Goal: Task Accomplishment & Management: Use online tool/utility

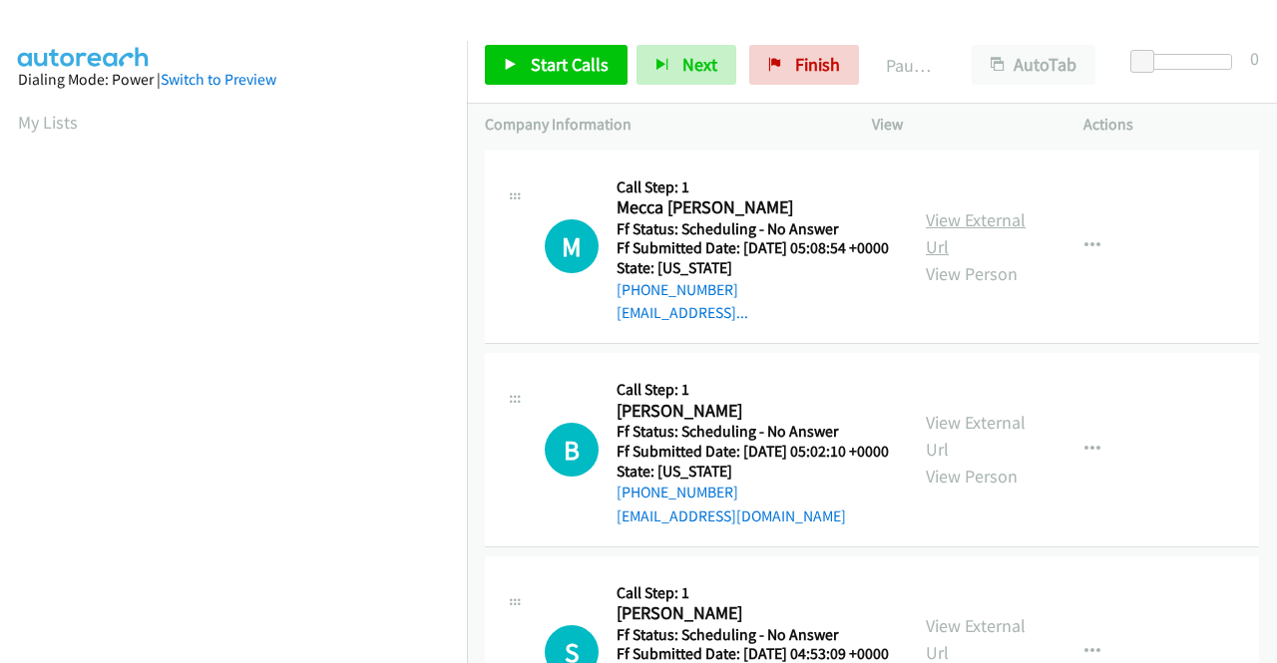
click at [966, 220] on link "View External Url" at bounding box center [976, 233] width 100 height 50
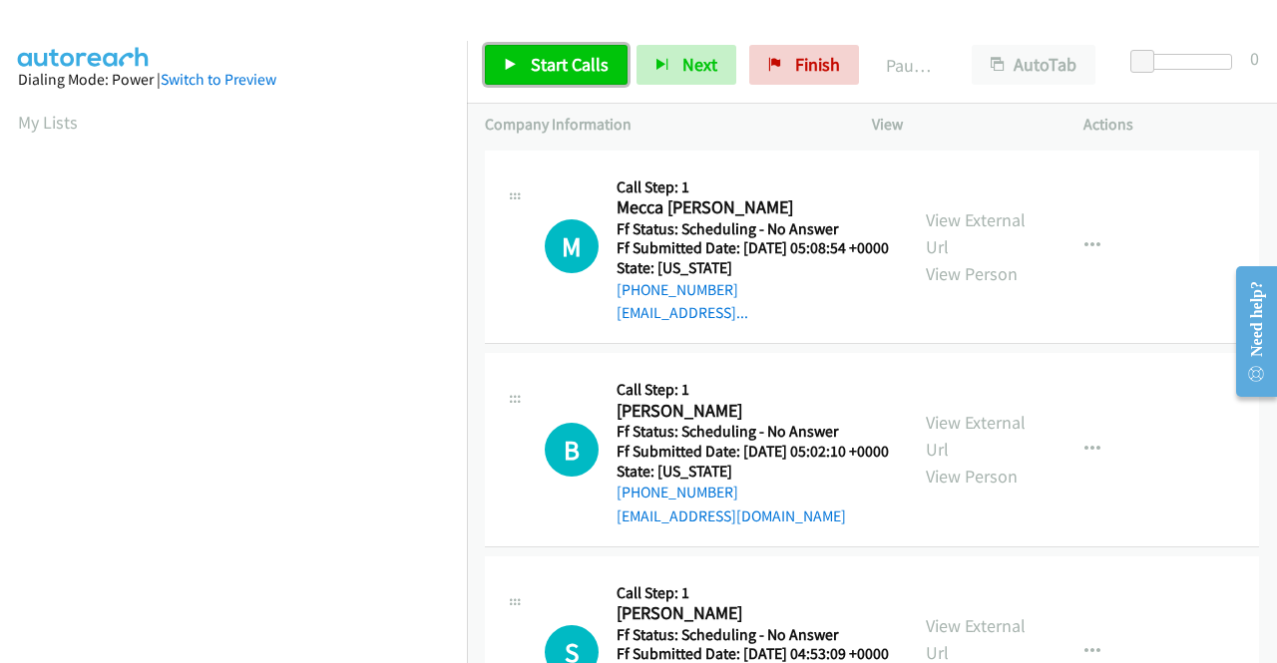
click at [547, 55] on span "Start Calls" at bounding box center [570, 64] width 78 height 23
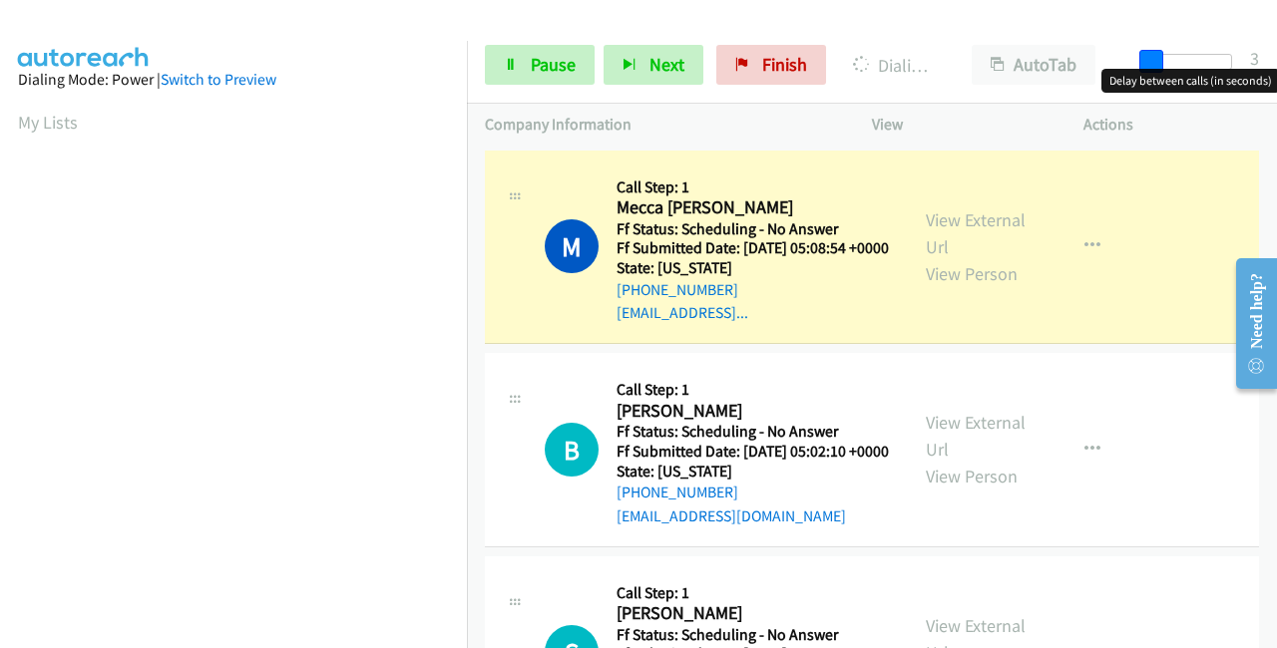
drag, startPoint x: 1137, startPoint y: 65, endPoint x: 1151, endPoint y: 65, distance: 14.0
click at [1151, 65] on span at bounding box center [1151, 62] width 24 height 24
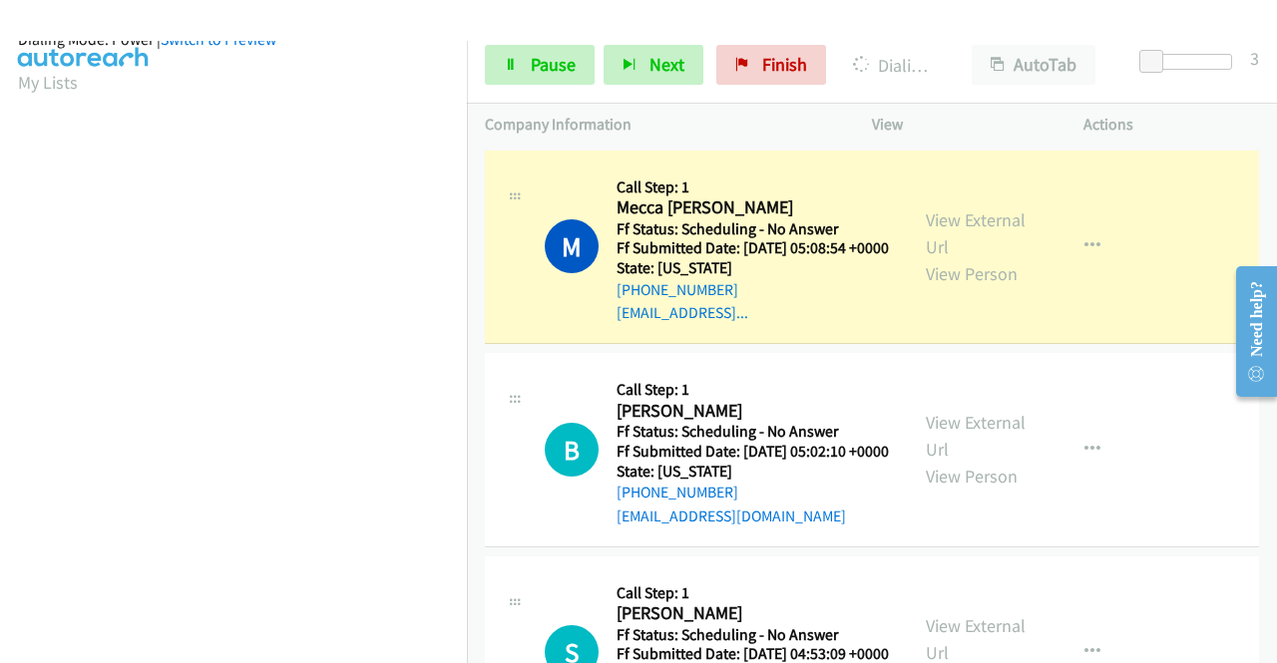
scroll to position [455, 0]
click at [932, 448] on link "View External Url" at bounding box center [976, 436] width 100 height 50
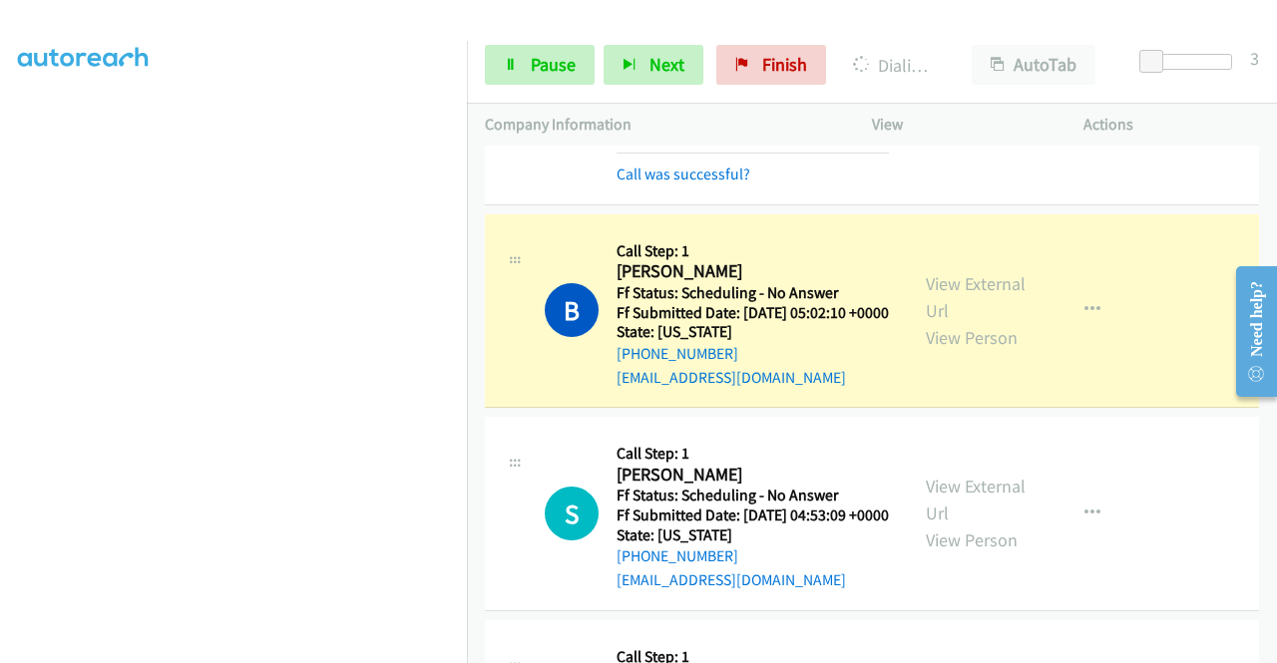
scroll to position [299, 0]
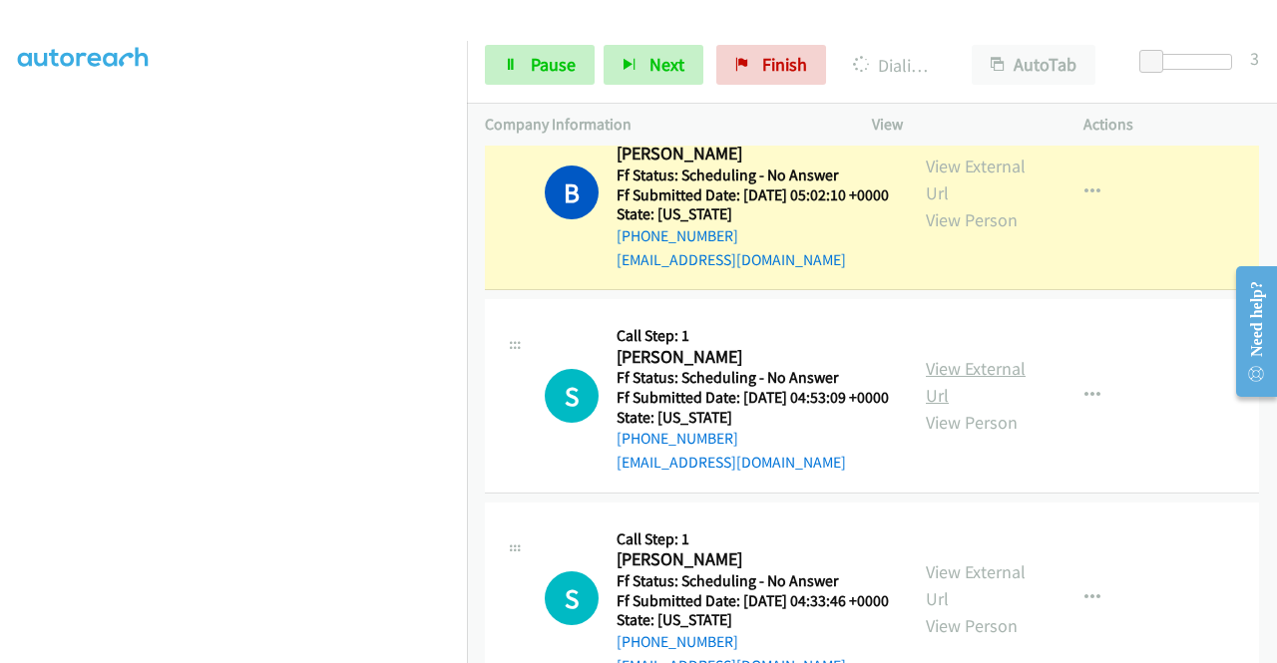
click at [962, 407] on link "View External Url" at bounding box center [976, 382] width 100 height 50
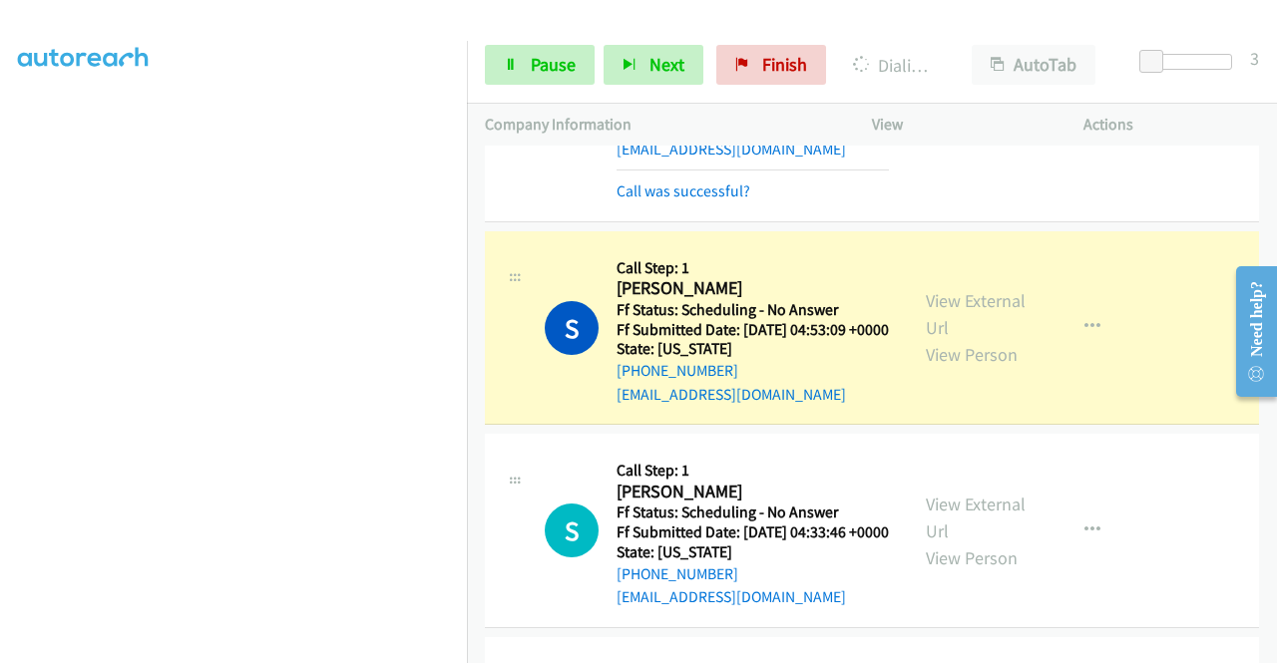
scroll to position [499, 0]
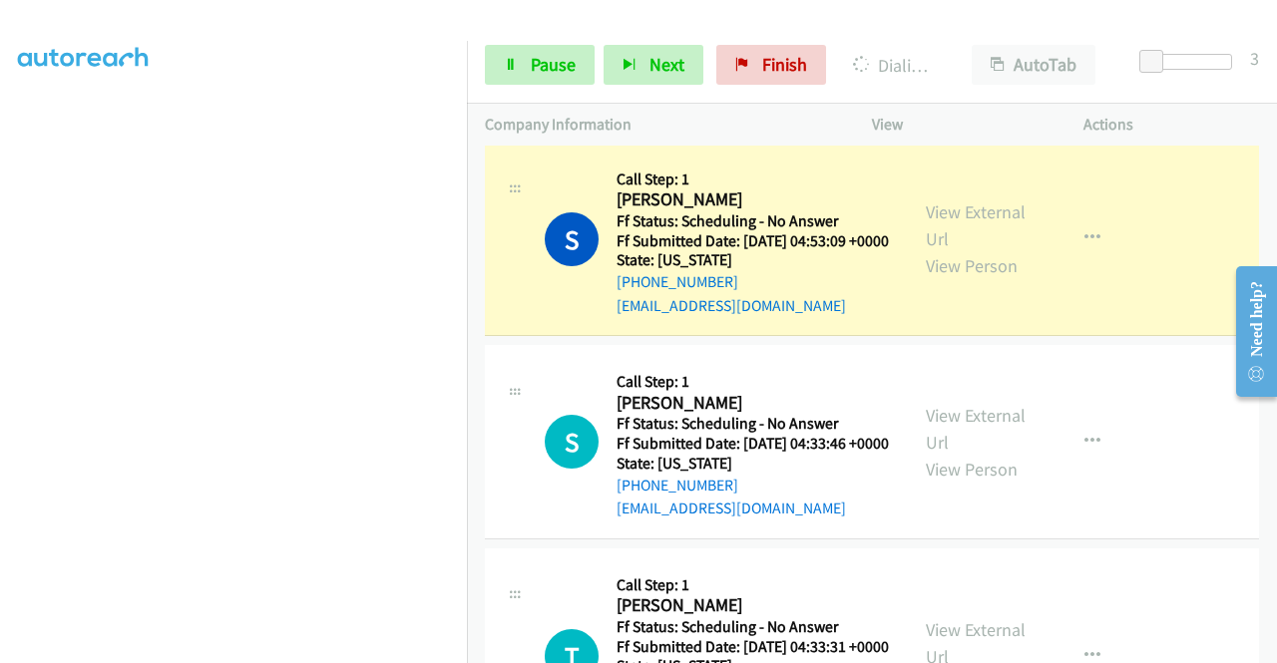
click at [964, 483] on div "View External Url View Person" at bounding box center [978, 442] width 104 height 81
click at [952, 454] on link "View External Url" at bounding box center [976, 429] width 100 height 50
click at [539, 53] on span "Pause" at bounding box center [553, 64] width 45 height 23
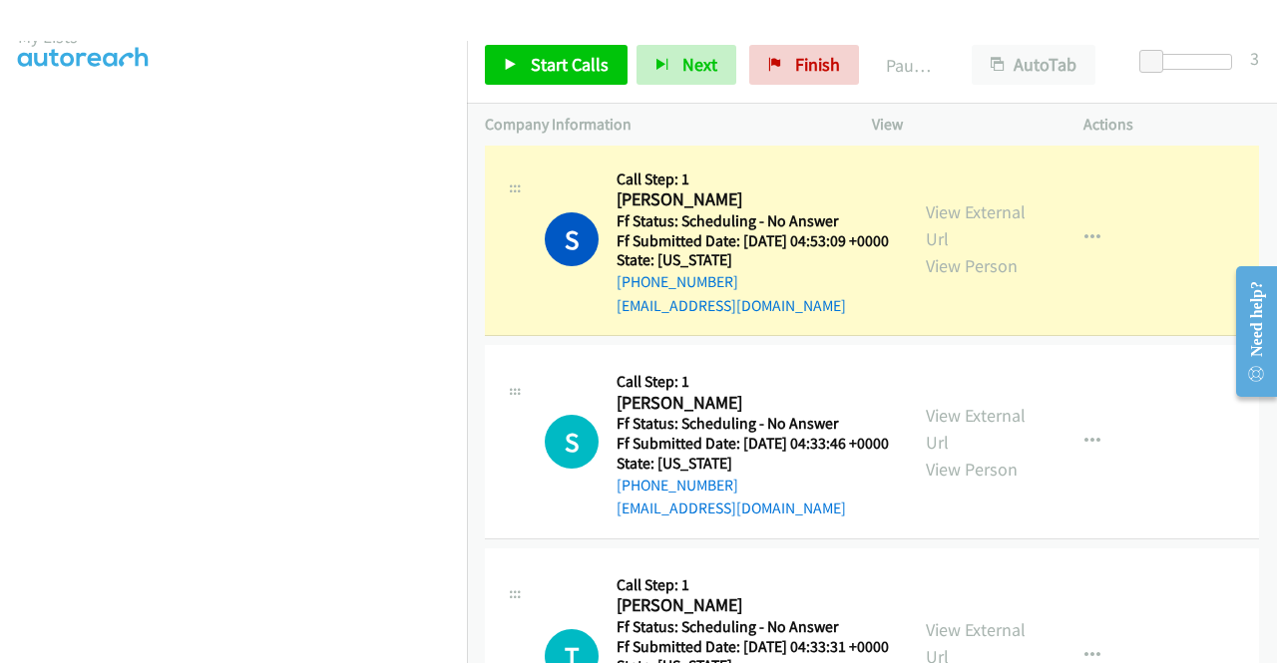
scroll to position [0, 0]
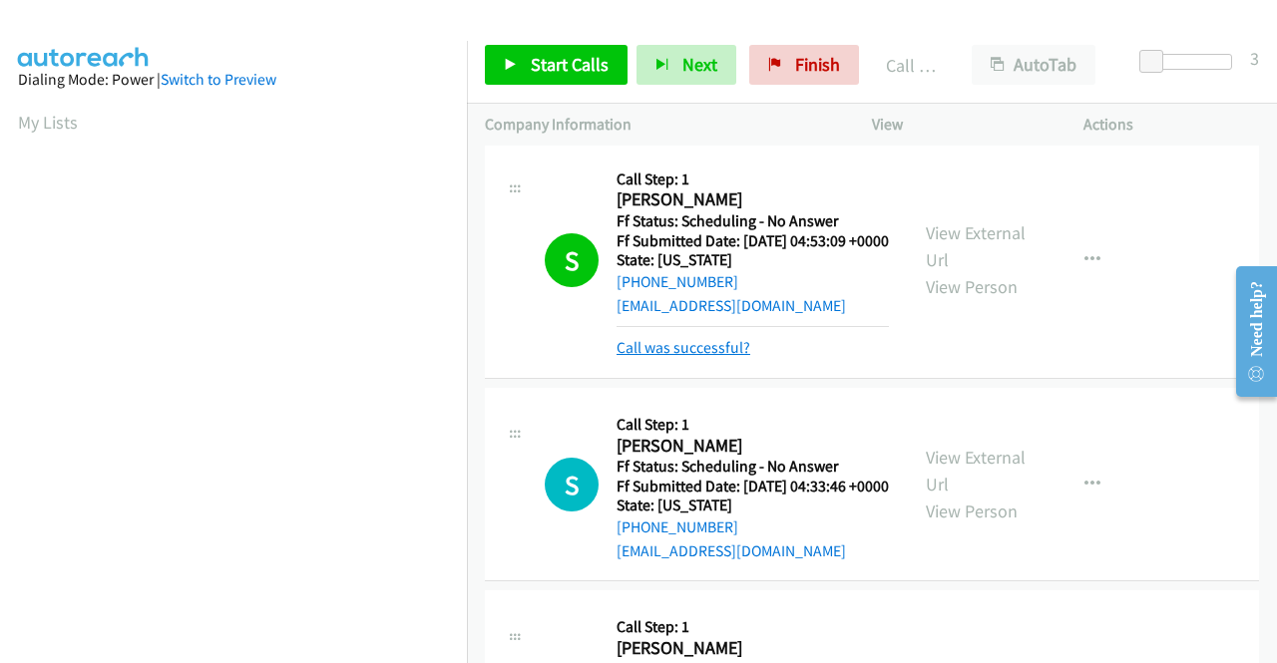
click at [729, 357] on link "Call was successful?" at bounding box center [683, 347] width 134 height 19
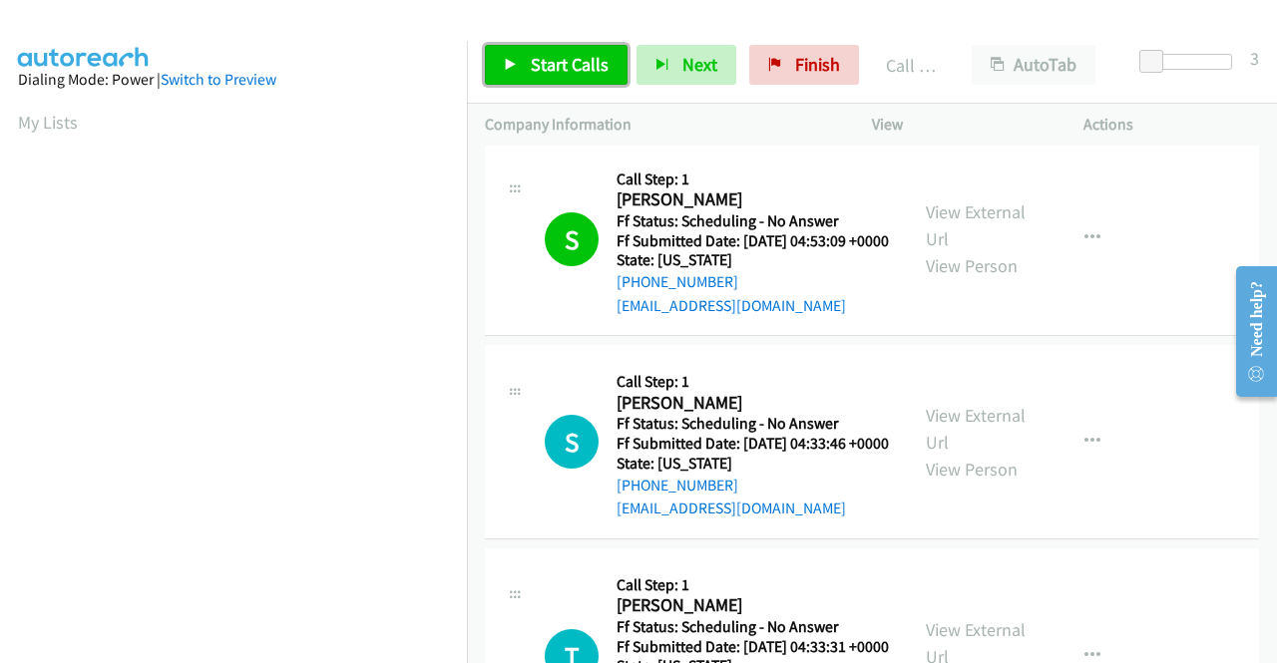
click at [567, 69] on span "Start Calls" at bounding box center [570, 64] width 78 height 23
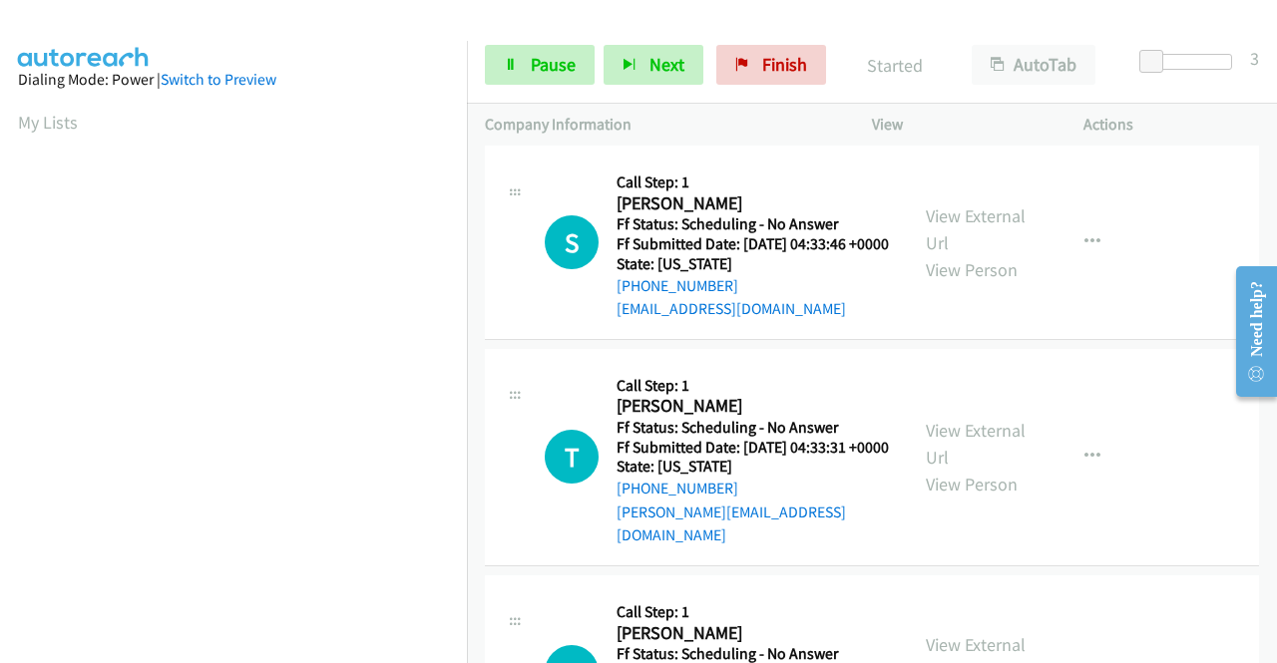
scroll to position [798, 0]
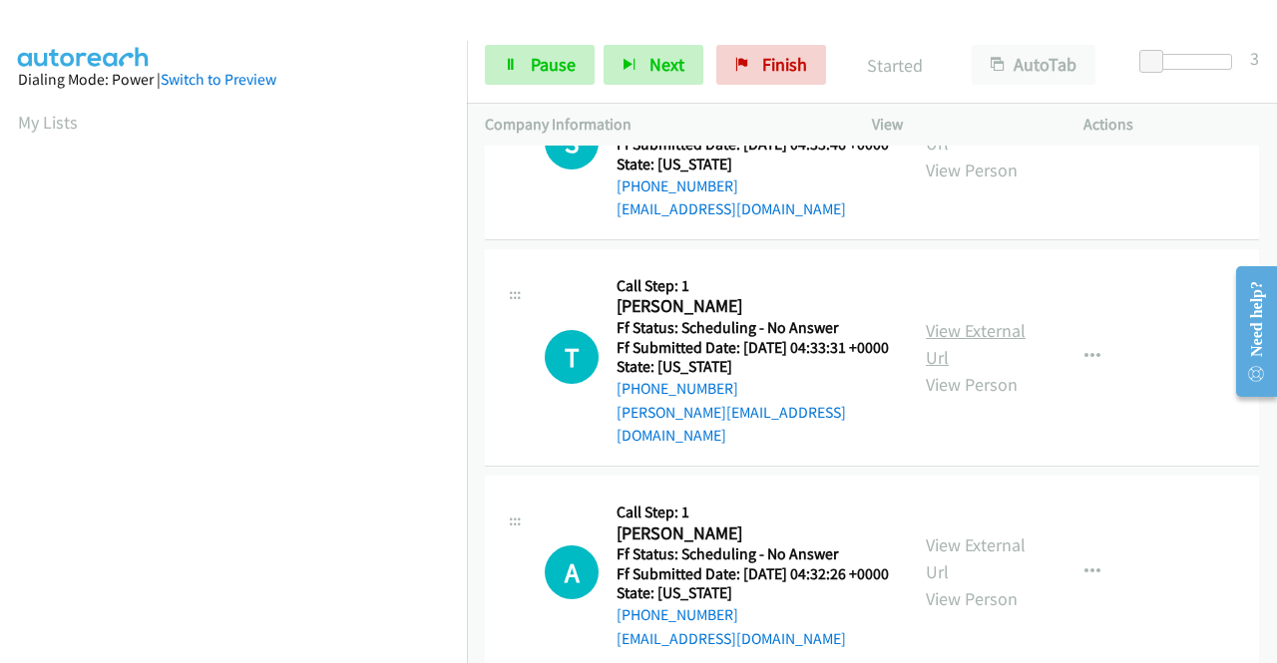
click at [957, 369] on link "View External Url" at bounding box center [976, 344] width 100 height 50
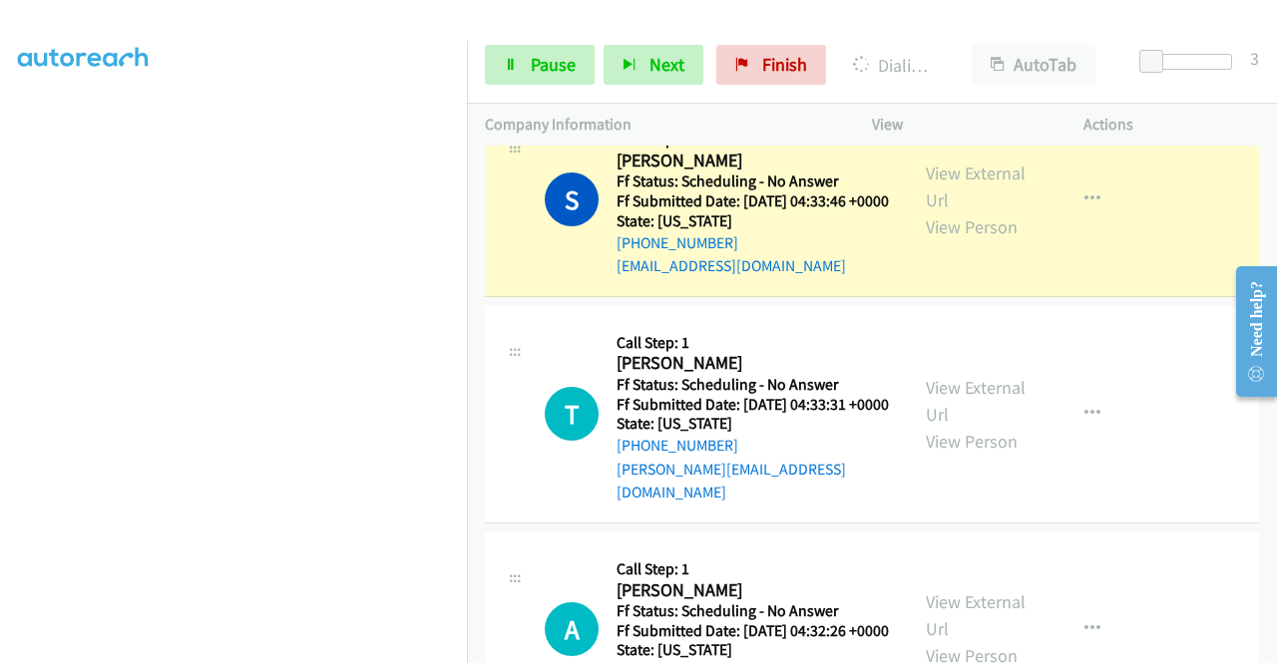
scroll to position [698, 0]
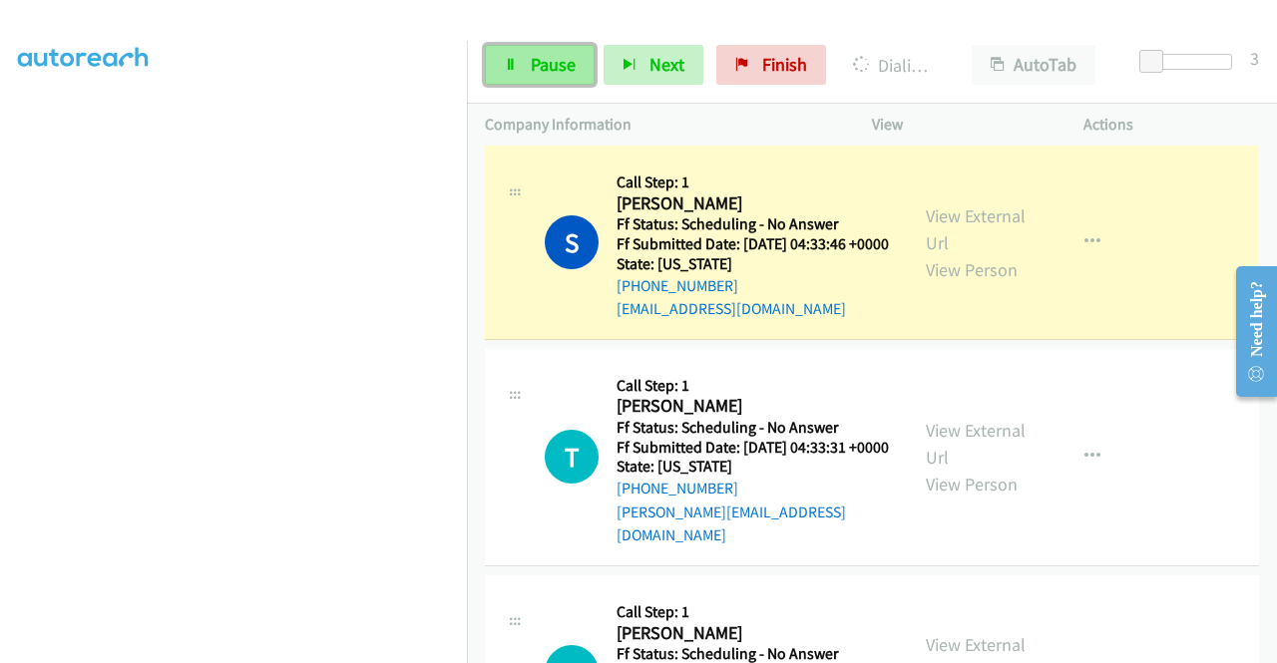
click at [547, 69] on span "Pause" at bounding box center [553, 64] width 45 height 23
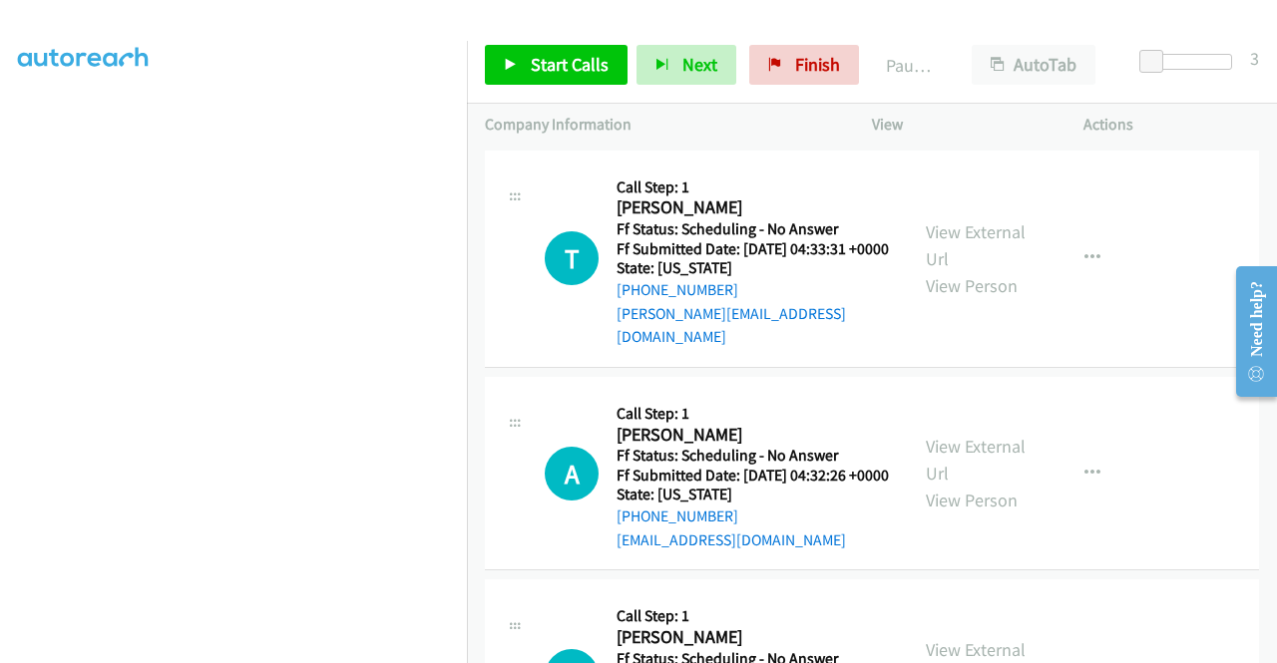
scroll to position [898, 0]
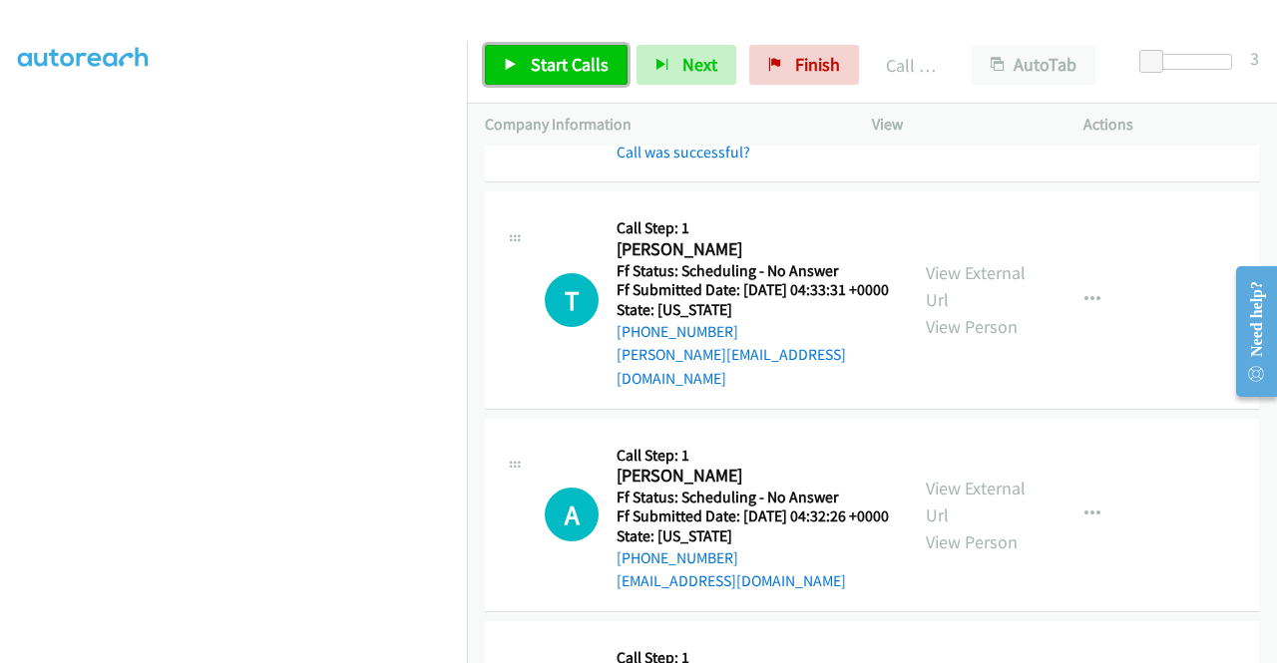
click at [498, 71] on link "Start Calls" at bounding box center [556, 65] width 143 height 40
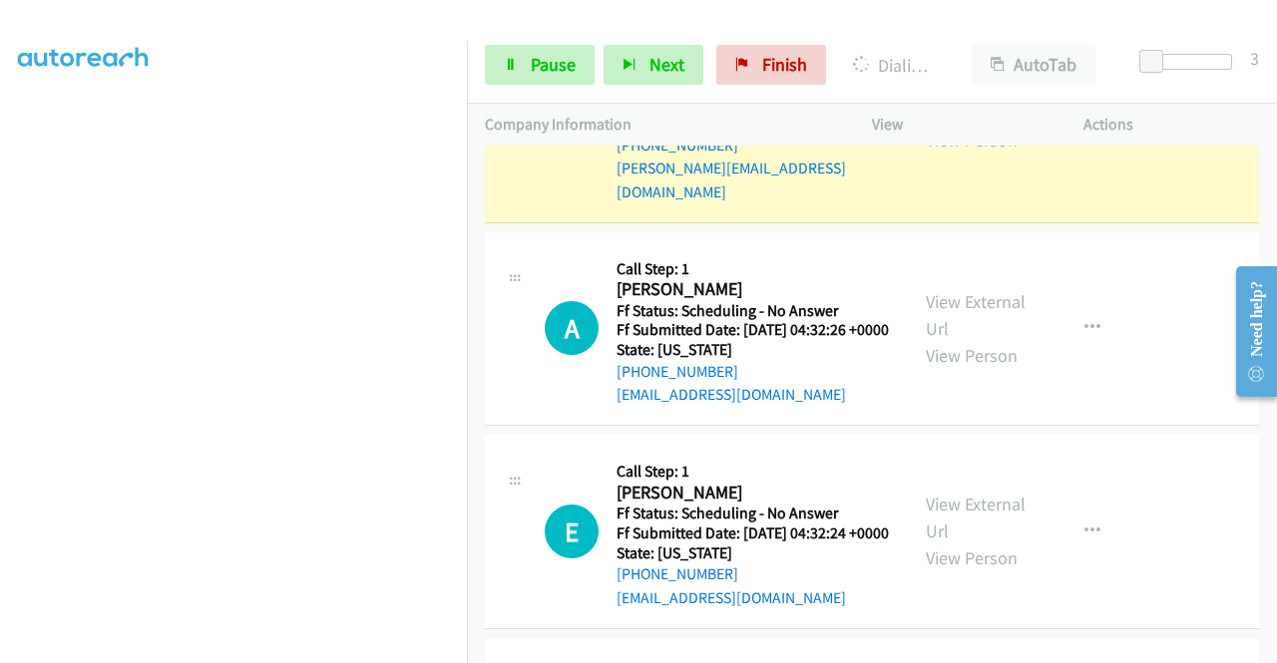
scroll to position [1097, 0]
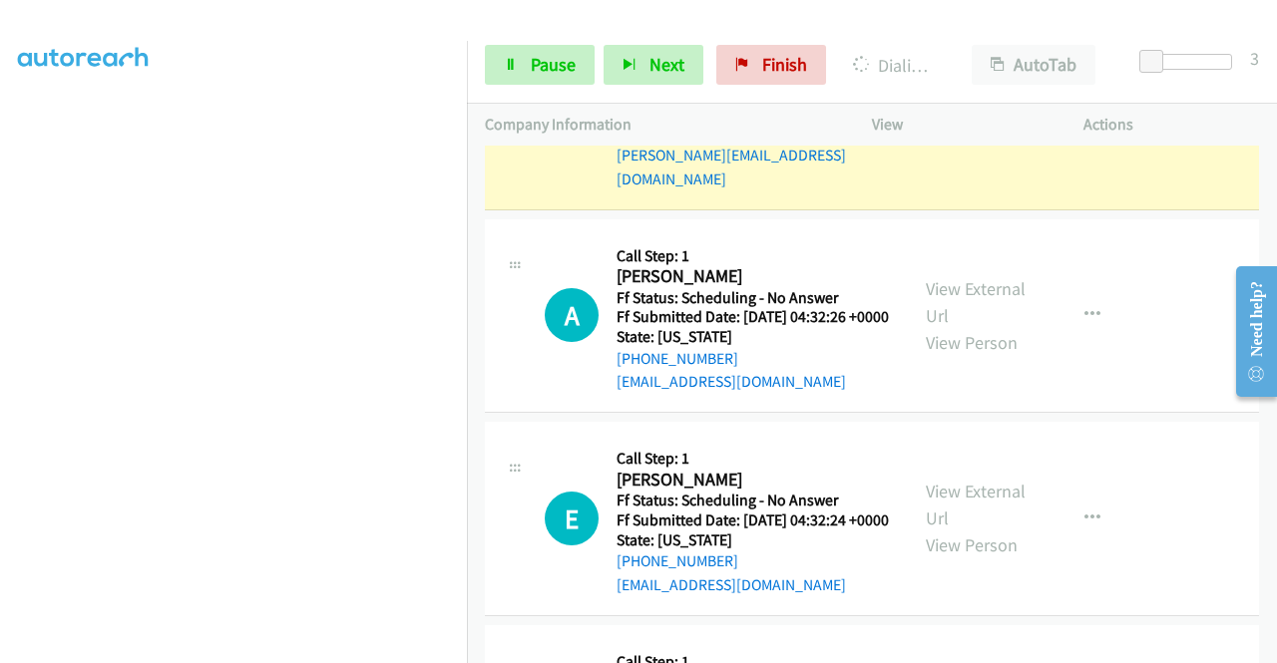
click at [950, 356] on div "View External Url View Person" at bounding box center [978, 315] width 104 height 81
click at [954, 327] on link "View External Url" at bounding box center [976, 302] width 100 height 50
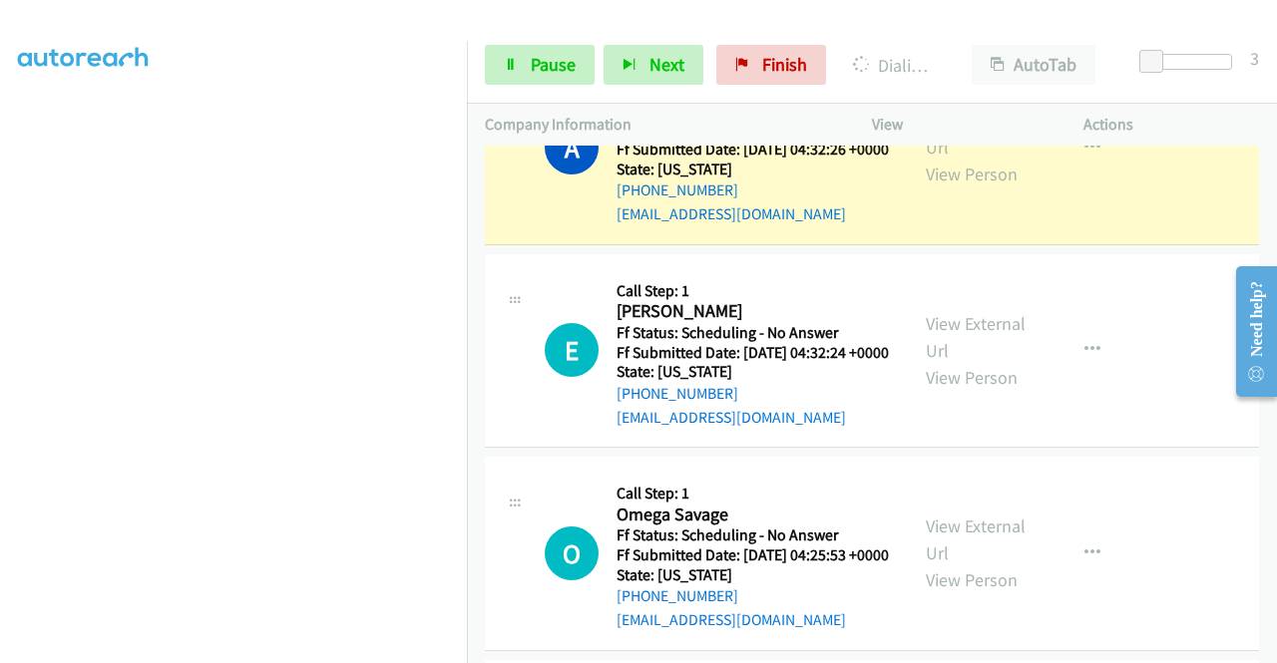
scroll to position [1317, 0]
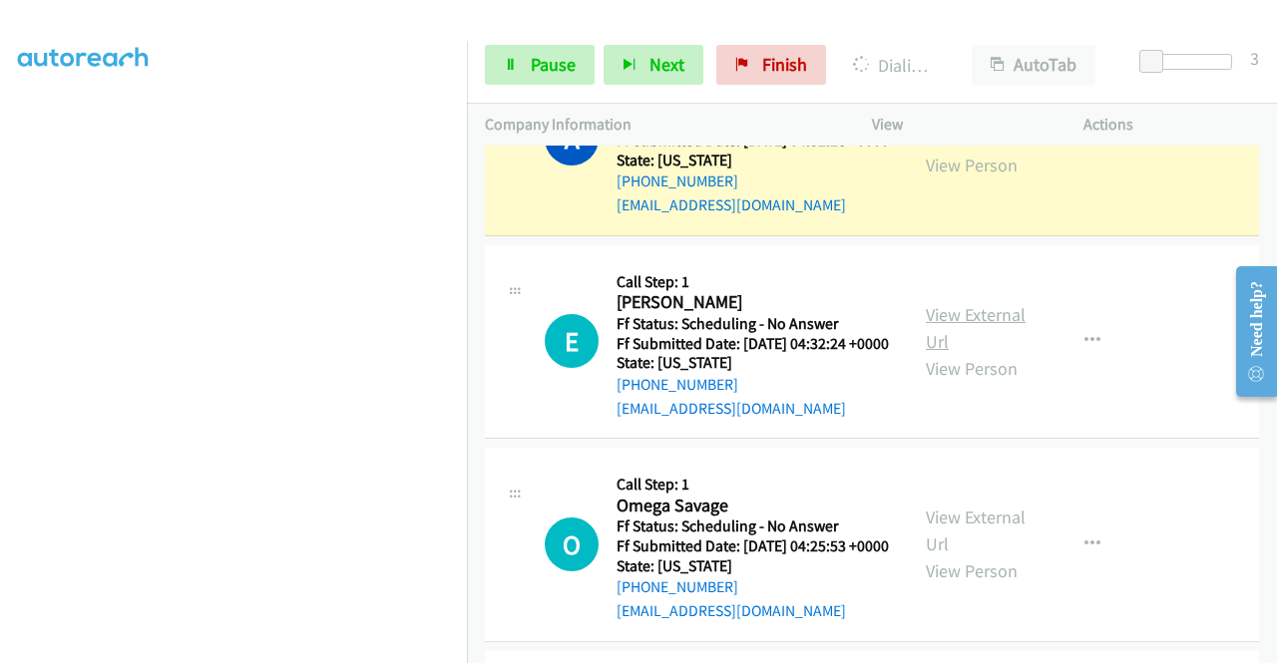
click at [987, 353] on link "View External Url" at bounding box center [976, 328] width 100 height 50
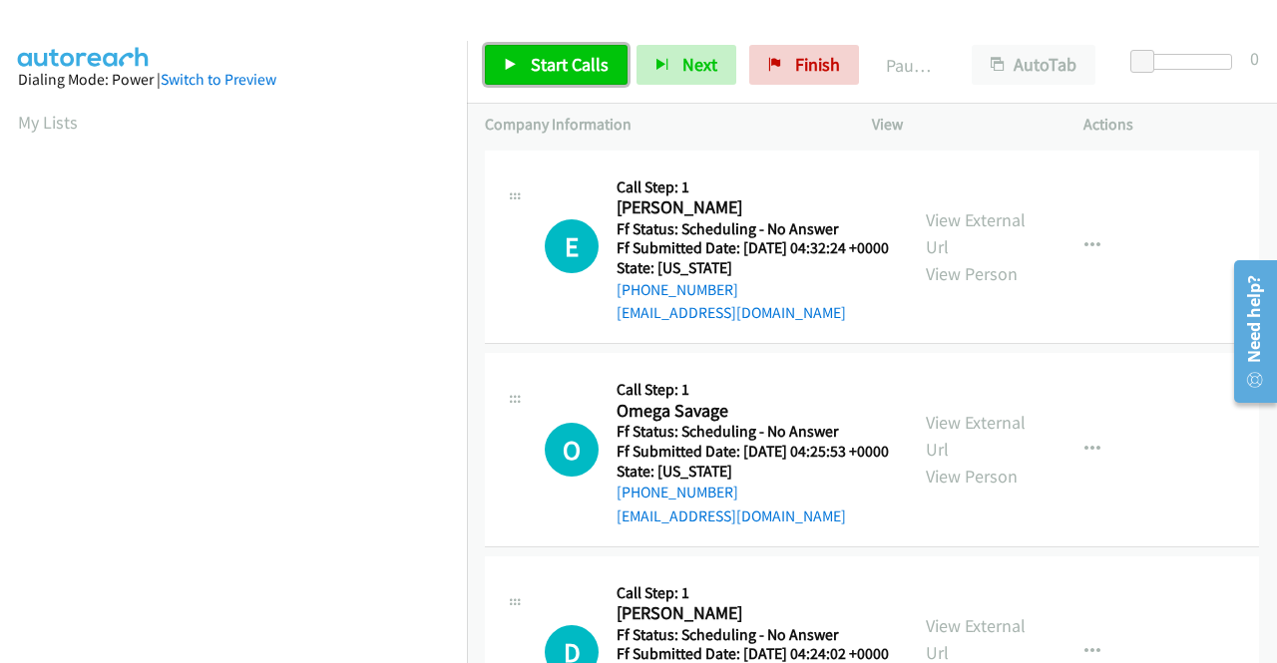
click at [534, 73] on span "Start Calls" at bounding box center [570, 64] width 78 height 23
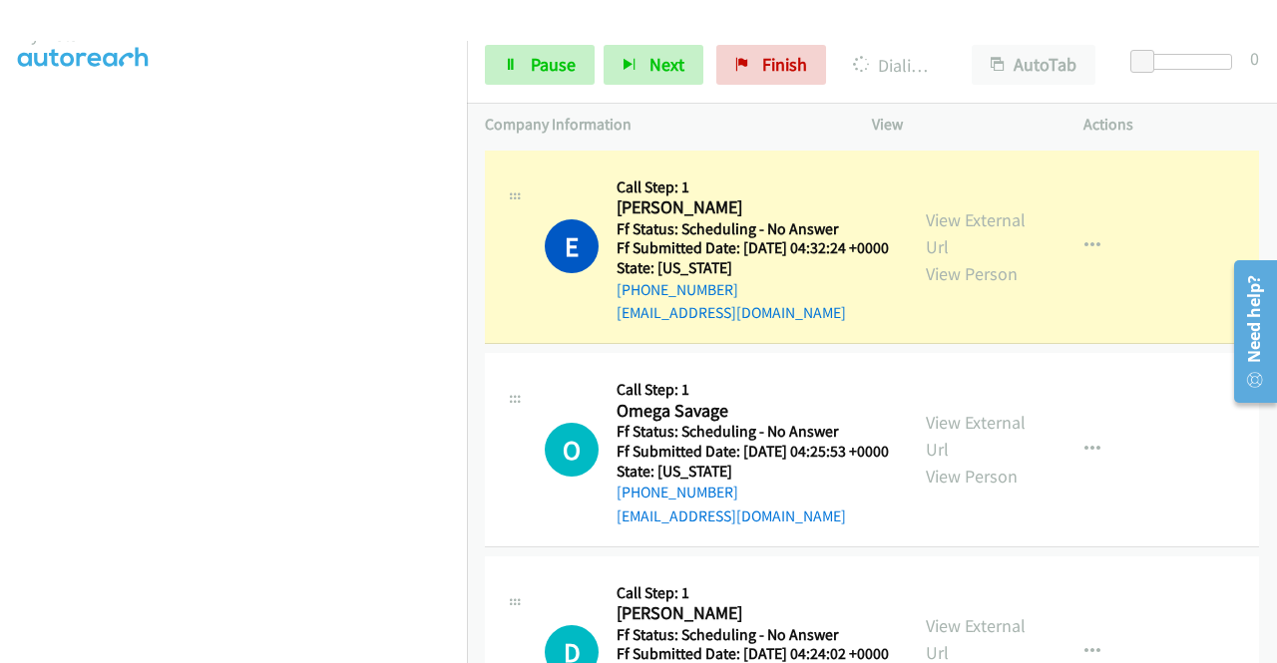
scroll to position [455, 0]
click at [936, 447] on link "View External Url" at bounding box center [976, 436] width 100 height 50
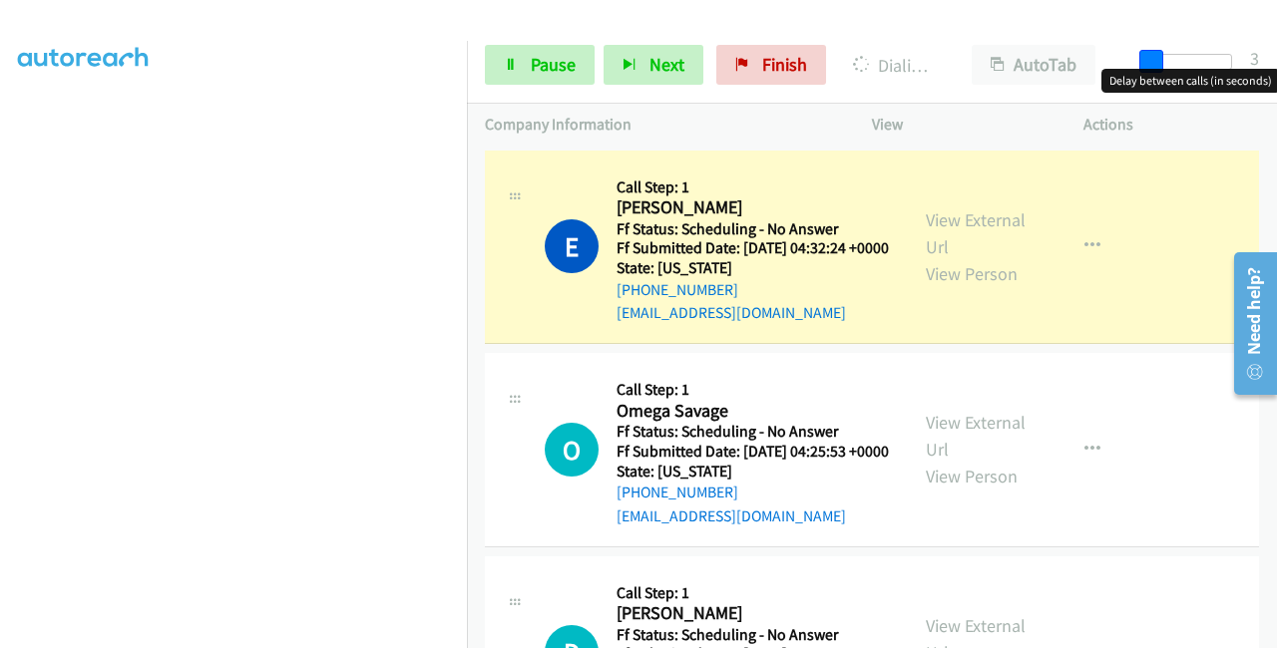
click at [1157, 61] on span at bounding box center [1151, 62] width 24 height 24
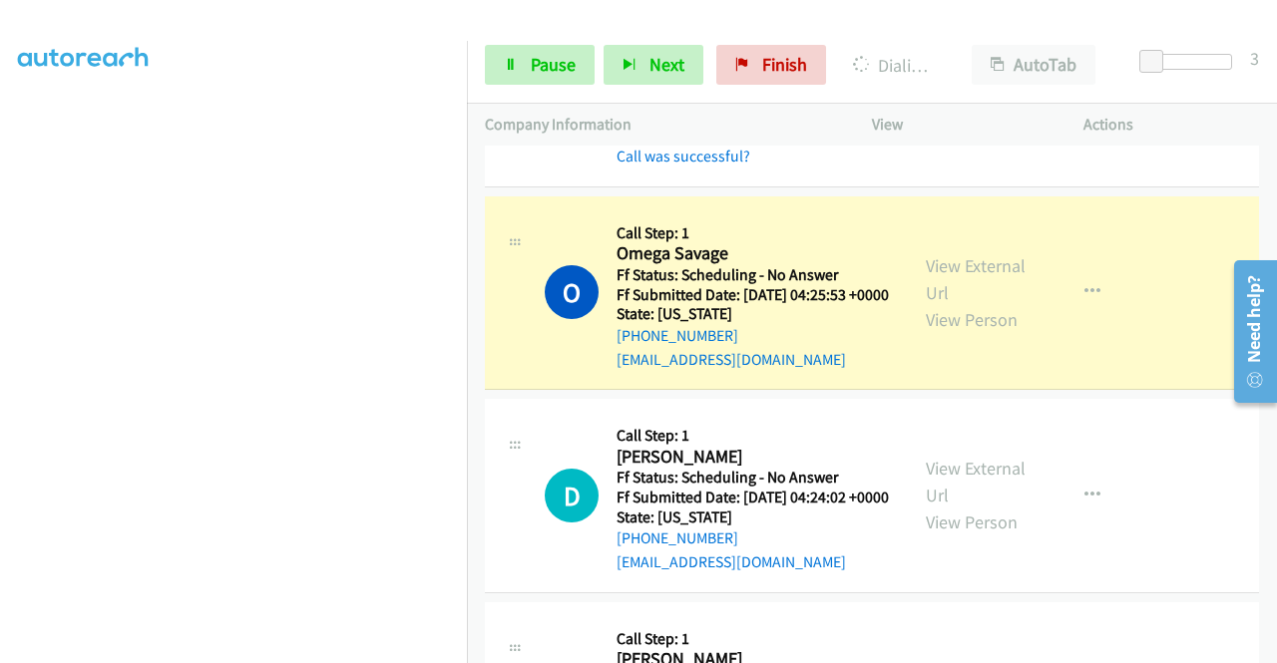
scroll to position [299, 0]
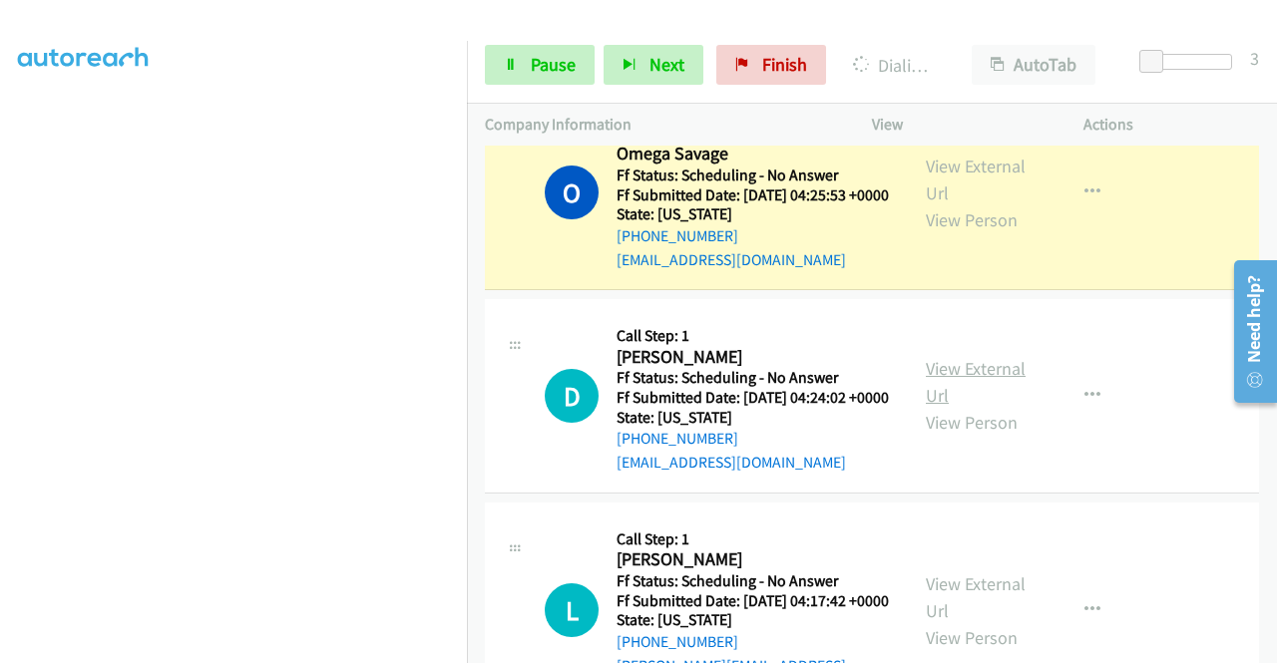
click at [952, 407] on link "View External Url" at bounding box center [976, 382] width 100 height 50
click at [523, 64] on link "Pause" at bounding box center [540, 65] width 110 height 40
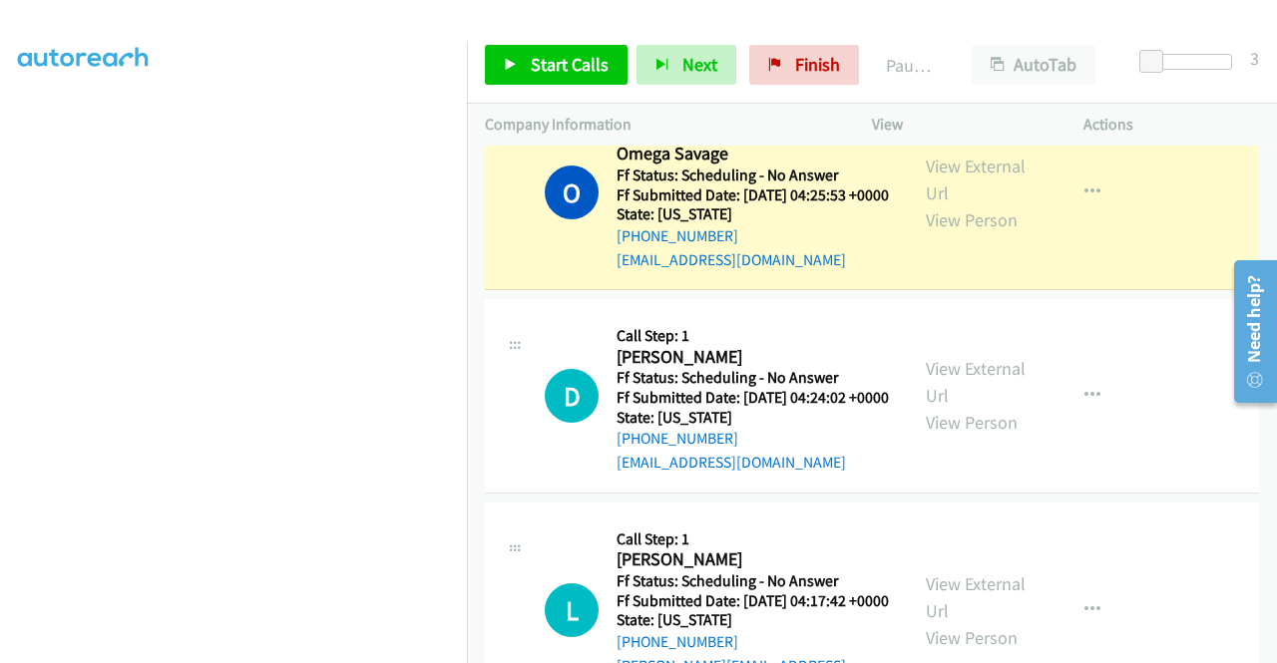
scroll to position [455, 0]
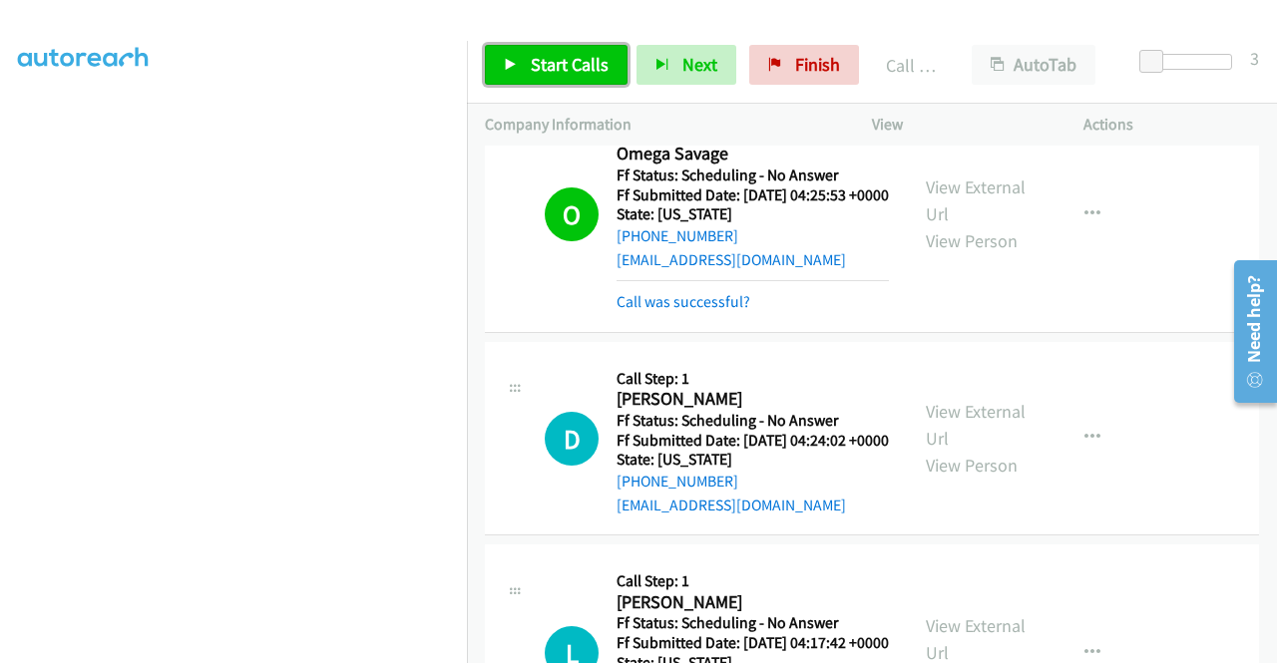
click at [580, 57] on span "Start Calls" at bounding box center [570, 64] width 78 height 23
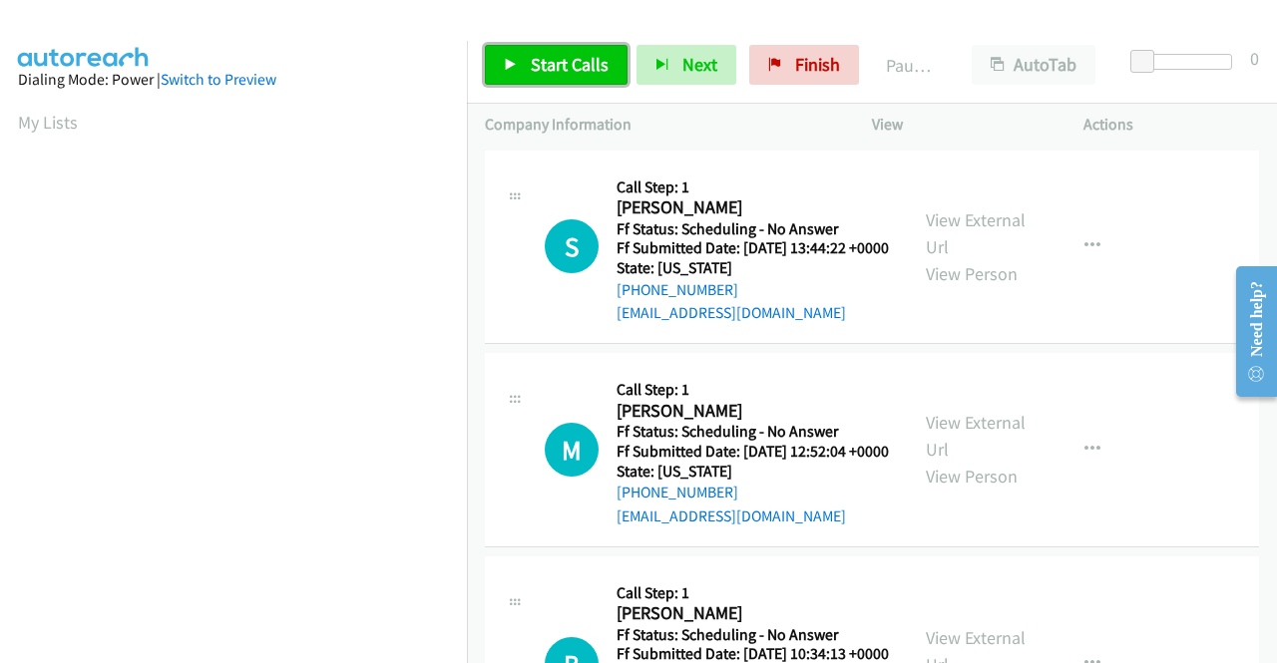
click at [545, 61] on span "Start Calls" at bounding box center [570, 64] width 78 height 23
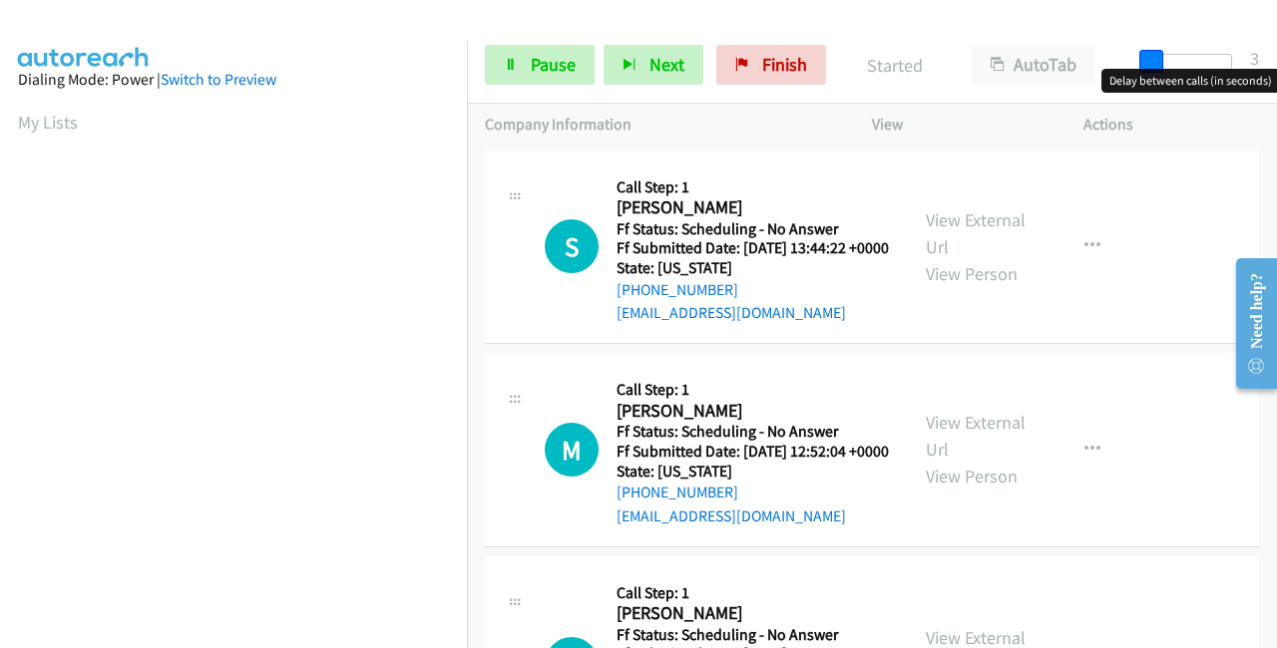
drag, startPoint x: 1148, startPoint y: 61, endPoint x: 1156, endPoint y: 68, distance: 10.6
click at [1156, 68] on span at bounding box center [1151, 62] width 24 height 24
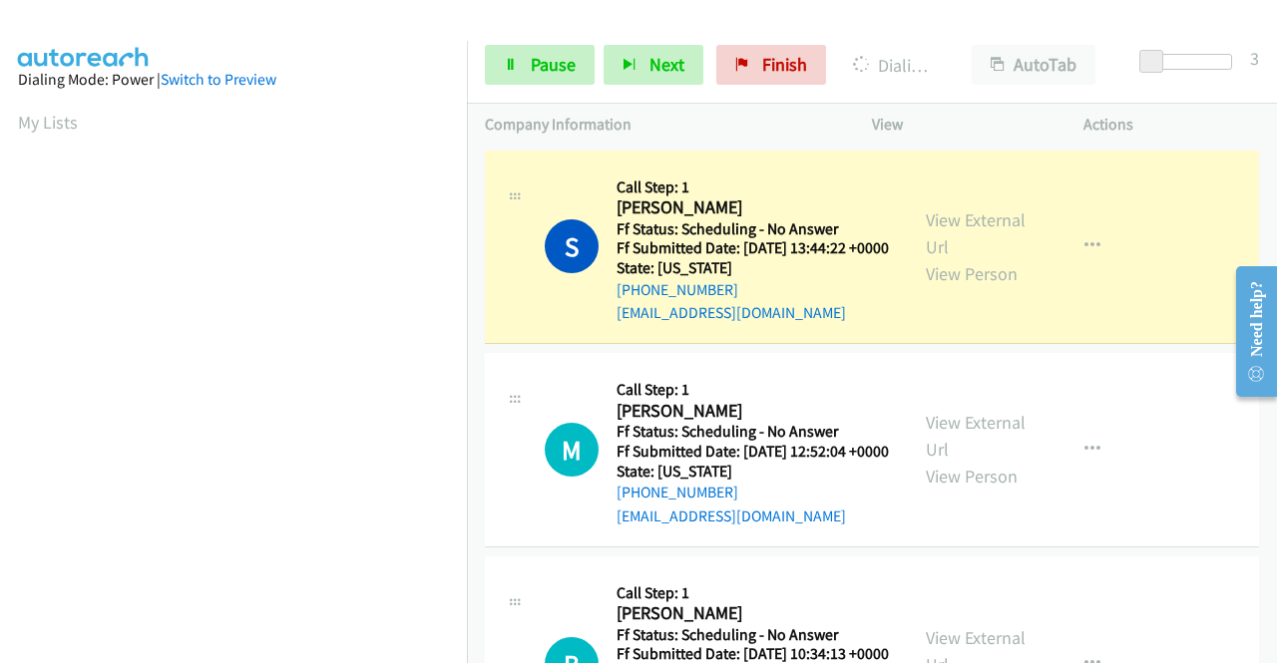
scroll to position [455, 0]
click at [952, 228] on link "View External Url" at bounding box center [976, 233] width 100 height 50
click at [949, 464] on div "View External Url View Person" at bounding box center [978, 449] width 104 height 81
click at [956, 451] on link "View External Url" at bounding box center [976, 436] width 100 height 50
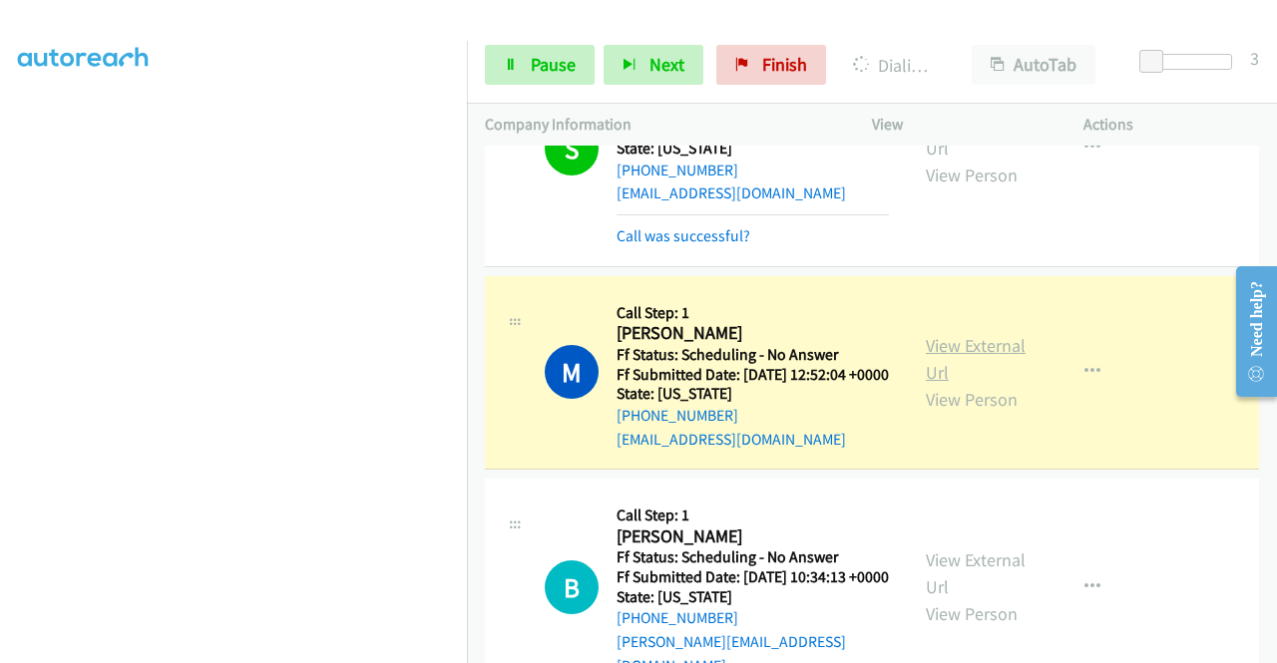
scroll to position [299, 0]
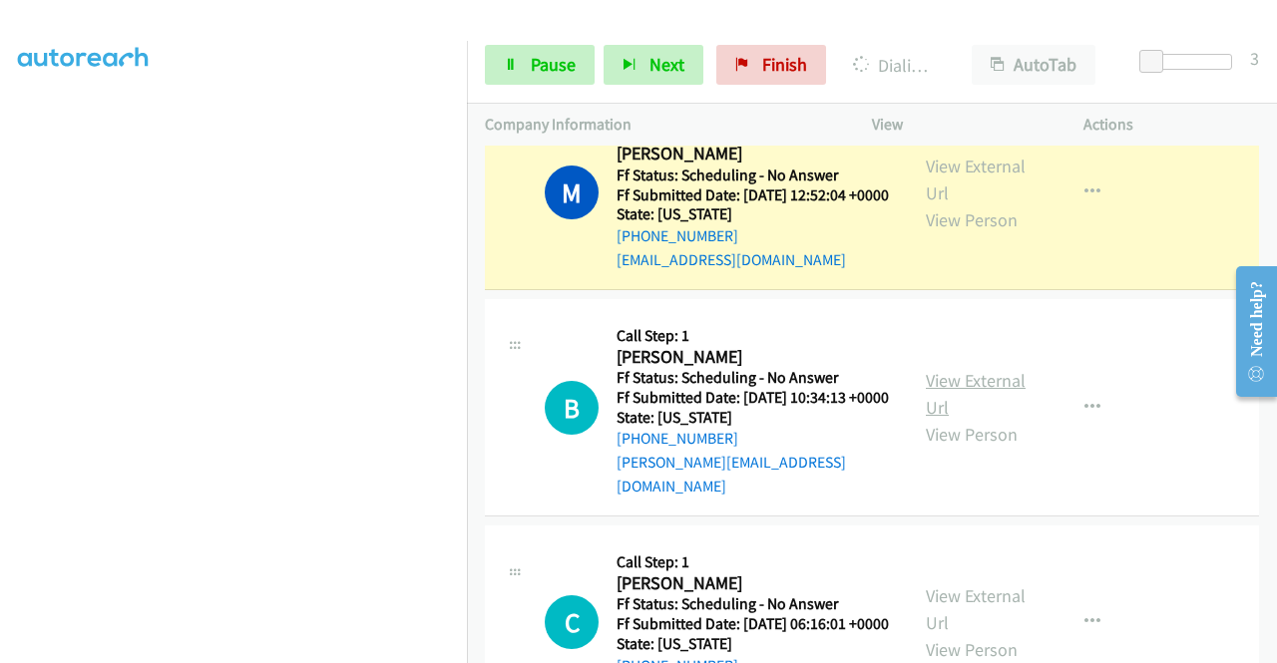
click at [965, 419] on link "View External Url" at bounding box center [976, 394] width 100 height 50
click at [535, 68] on span "Pause" at bounding box center [553, 64] width 45 height 23
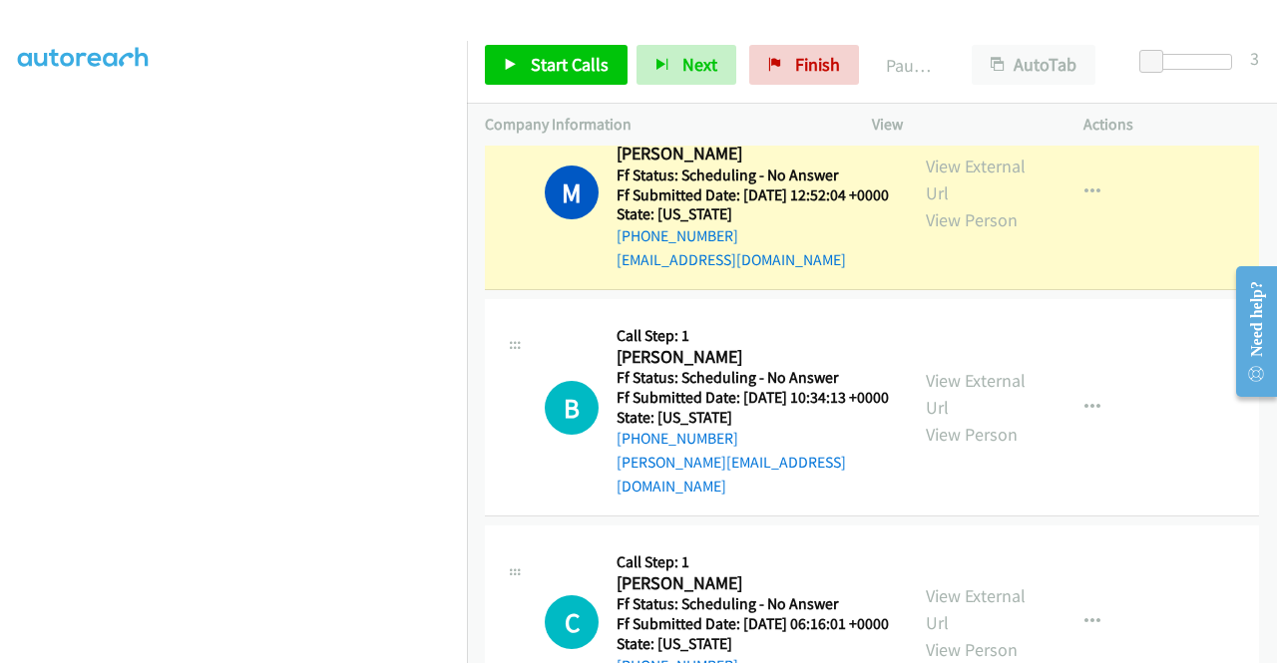
scroll to position [0, 0]
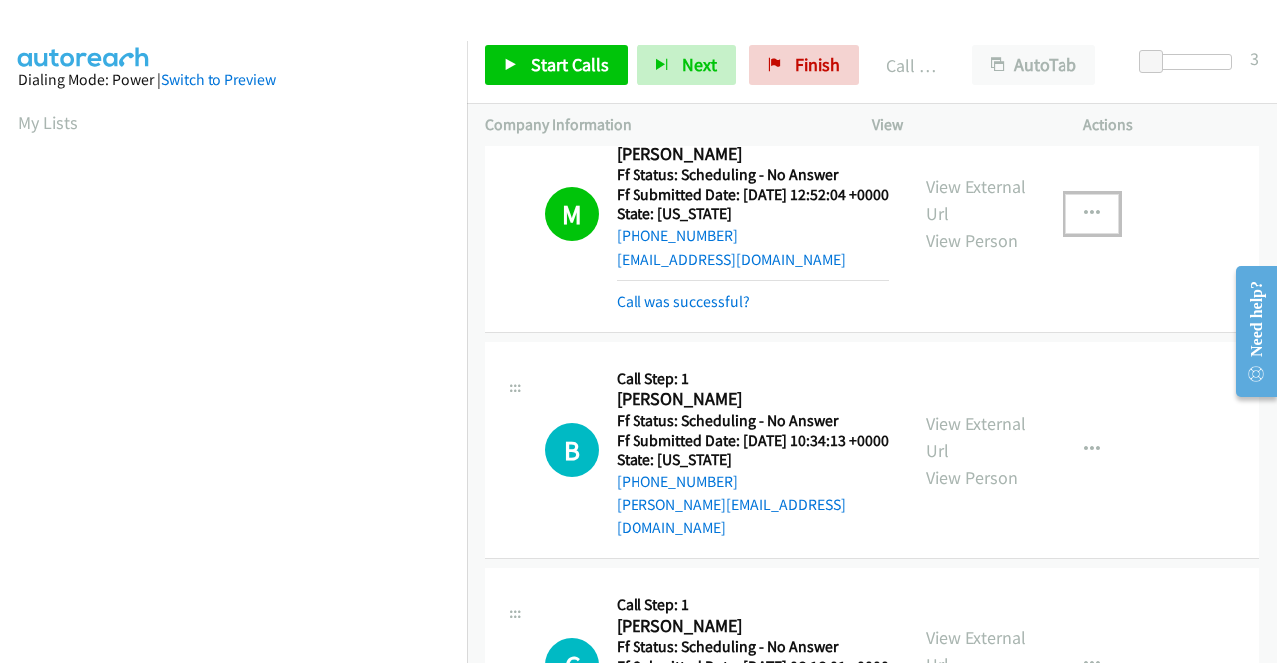
click at [1086, 222] on icon "button" at bounding box center [1092, 214] width 16 height 16
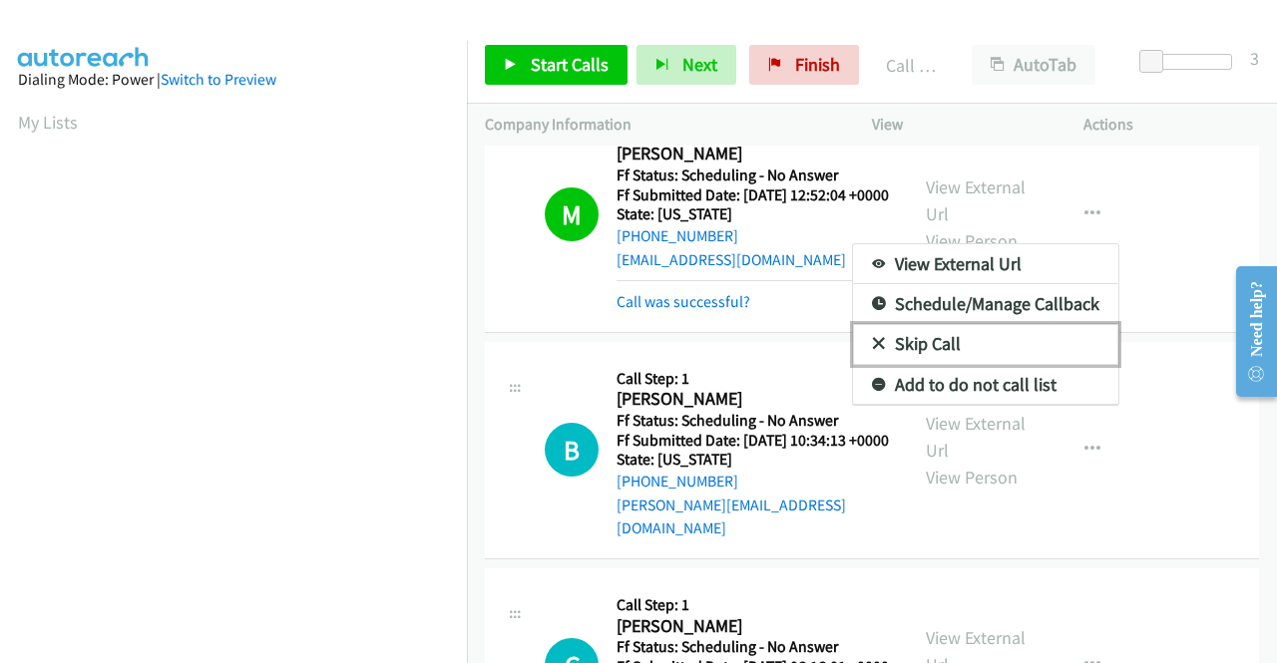
click at [952, 364] on link "Skip Call" at bounding box center [985, 344] width 265 height 40
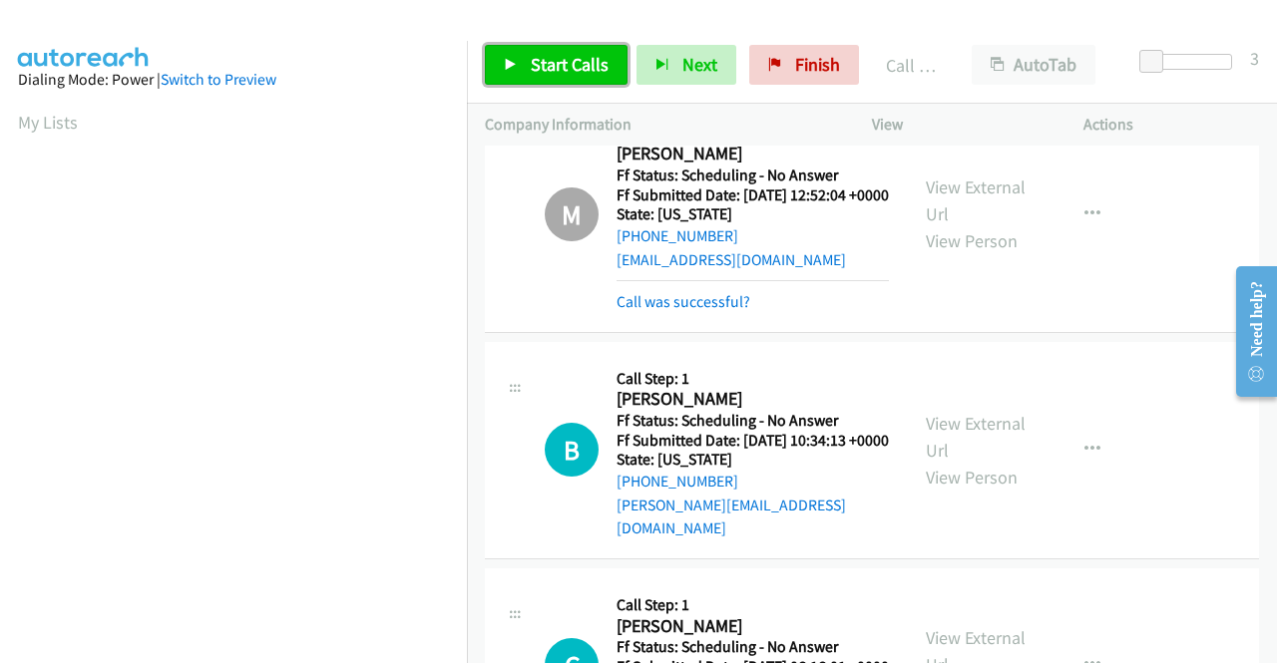
click at [570, 69] on span "Start Calls" at bounding box center [570, 64] width 78 height 23
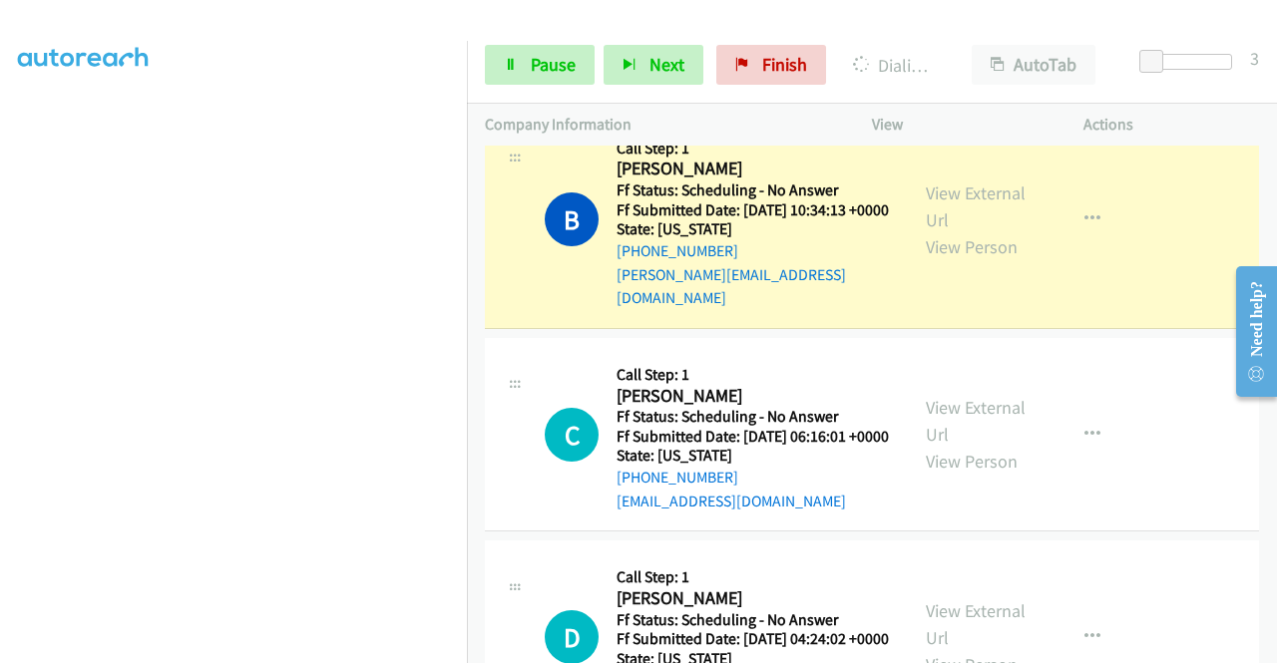
scroll to position [599, 0]
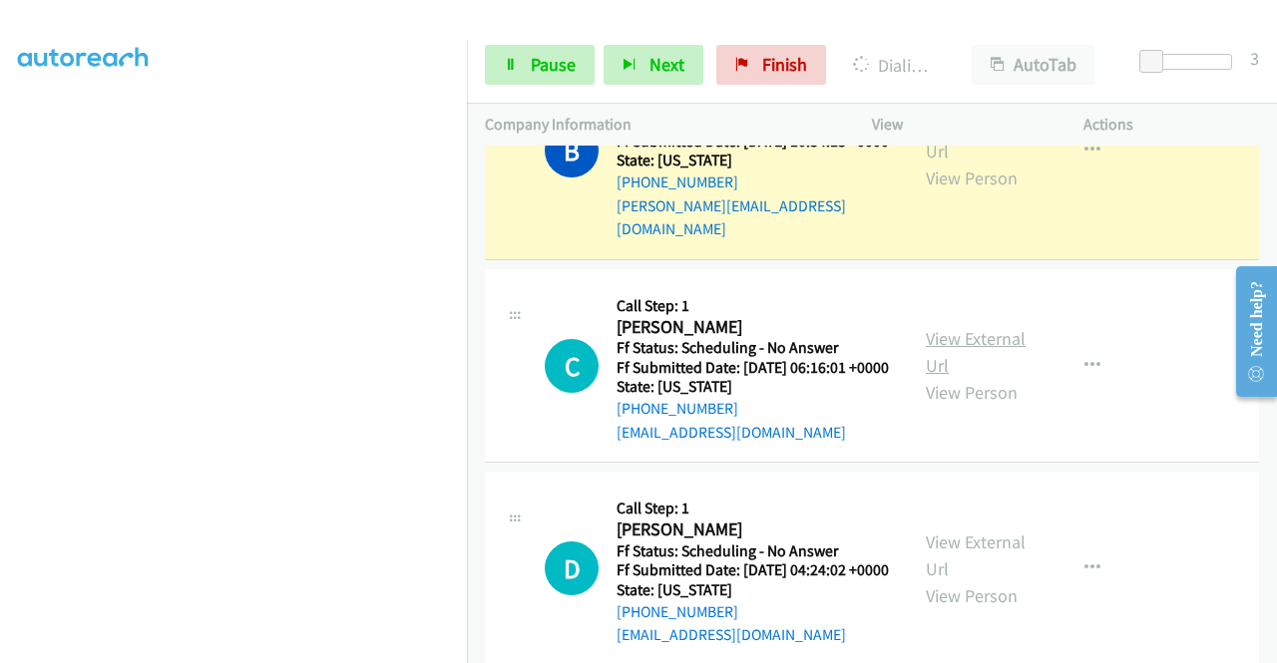
click at [960, 377] on link "View External Url" at bounding box center [976, 352] width 100 height 50
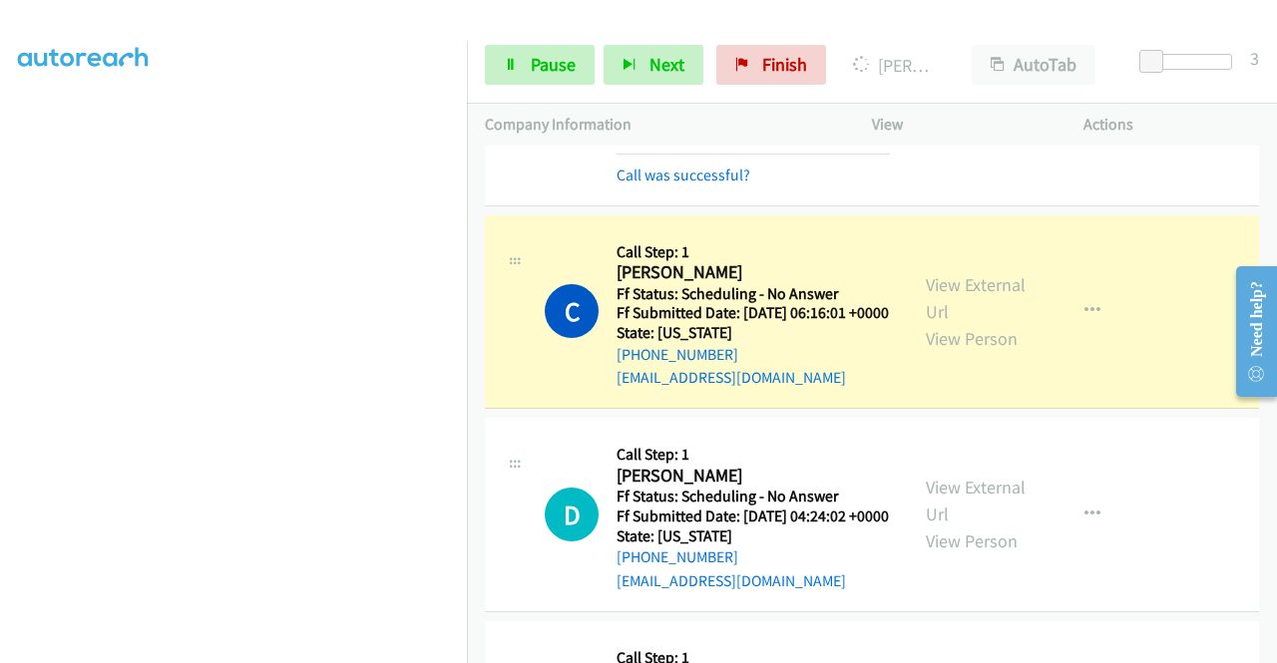
scroll to position [698, 0]
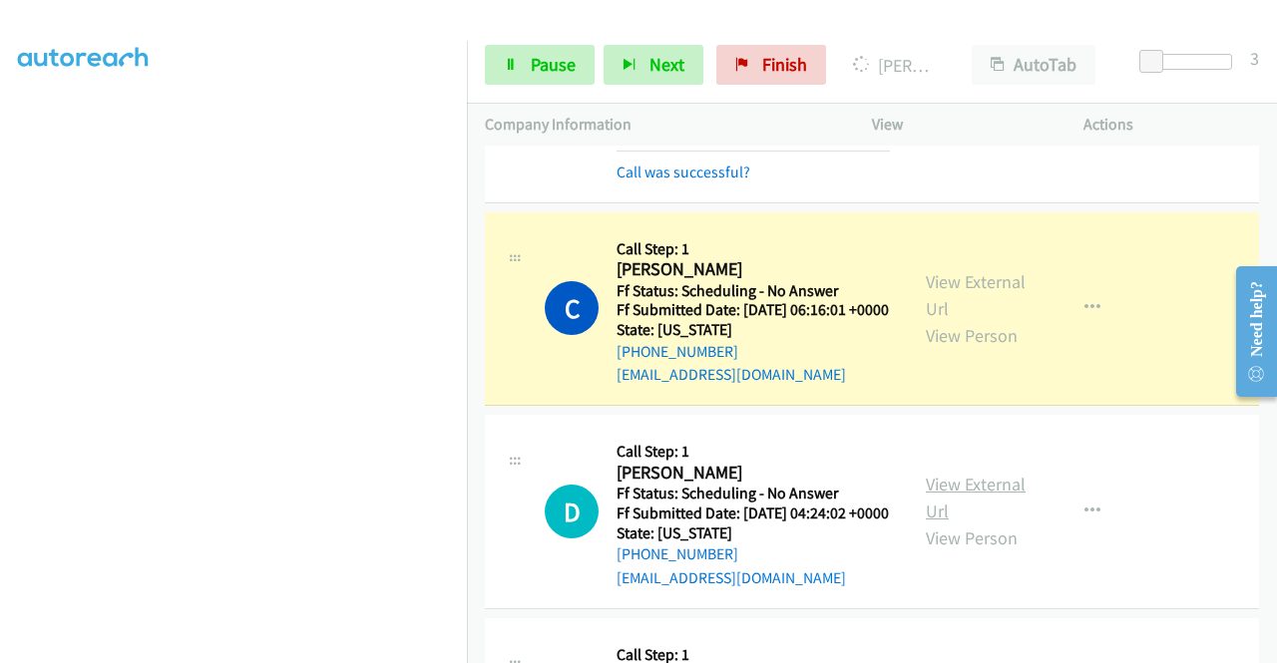
click at [953, 523] on link "View External Url" at bounding box center [976, 498] width 100 height 50
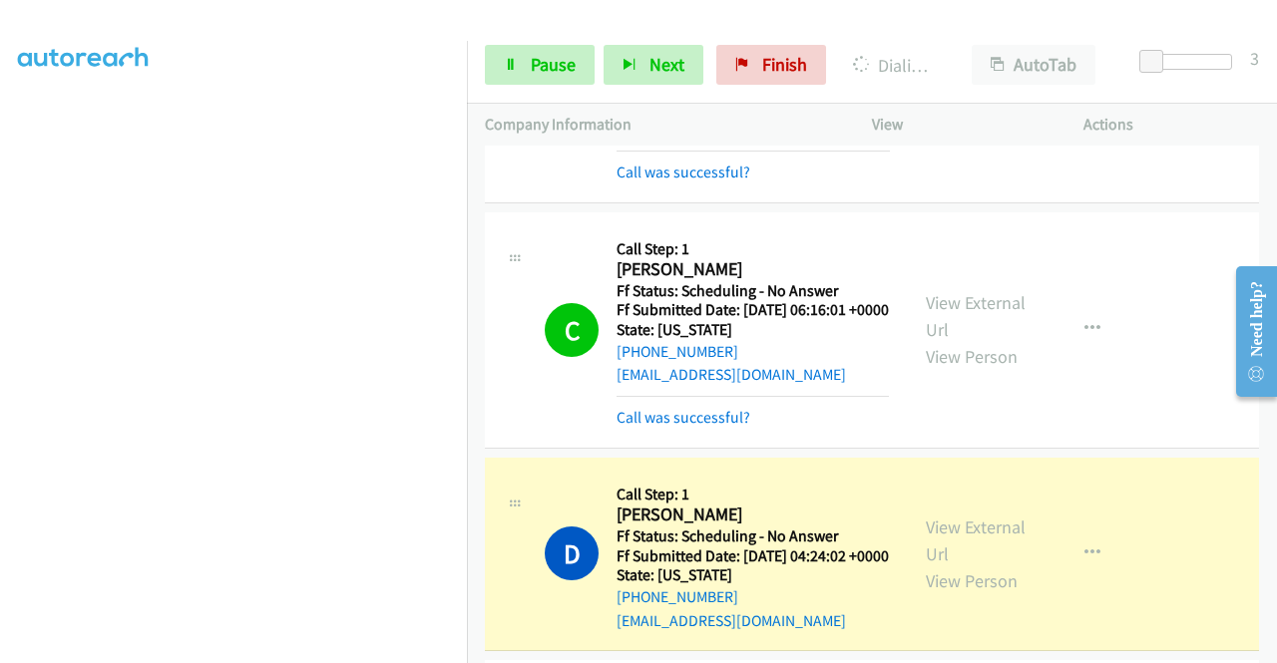
scroll to position [998, 0]
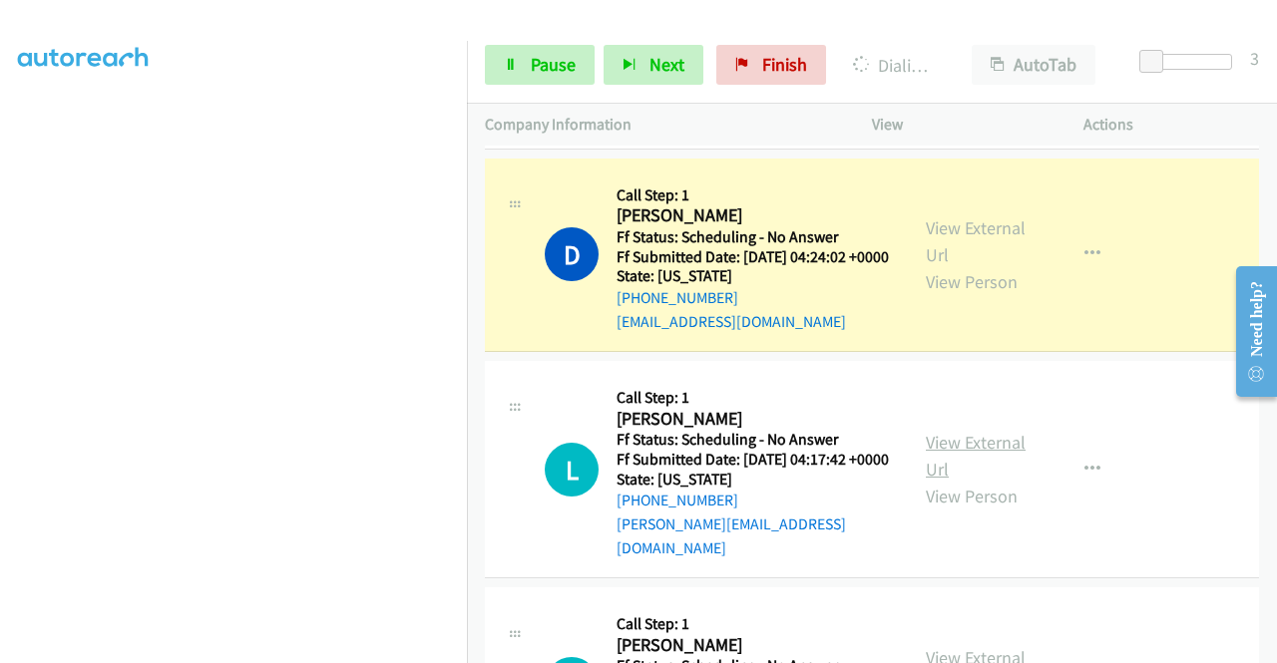
click at [956, 481] on link "View External Url" at bounding box center [976, 456] width 100 height 50
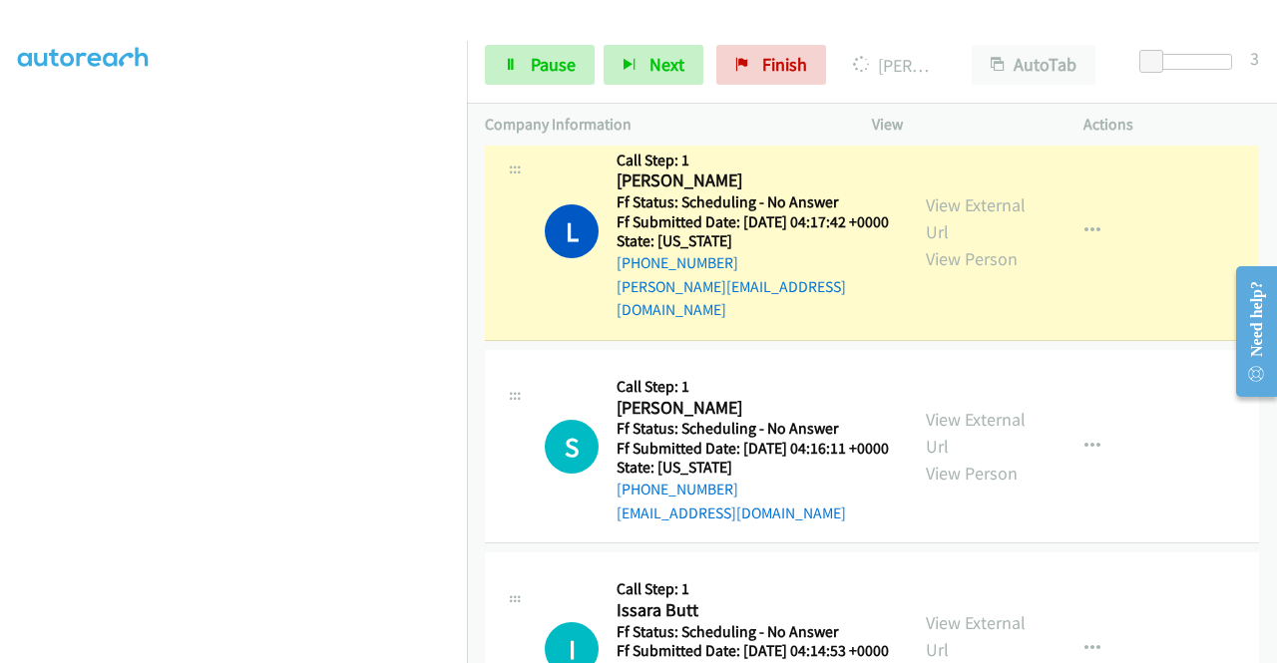
scroll to position [1297, 0]
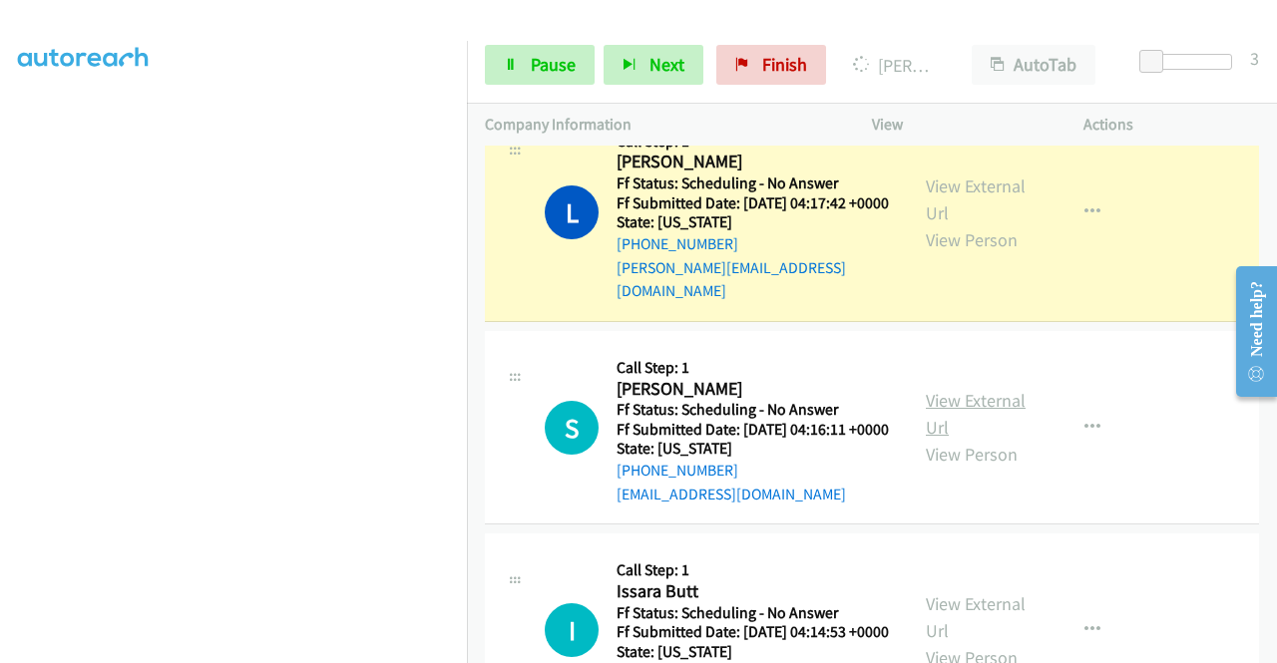
click at [977, 439] on link "View External Url" at bounding box center [976, 414] width 100 height 50
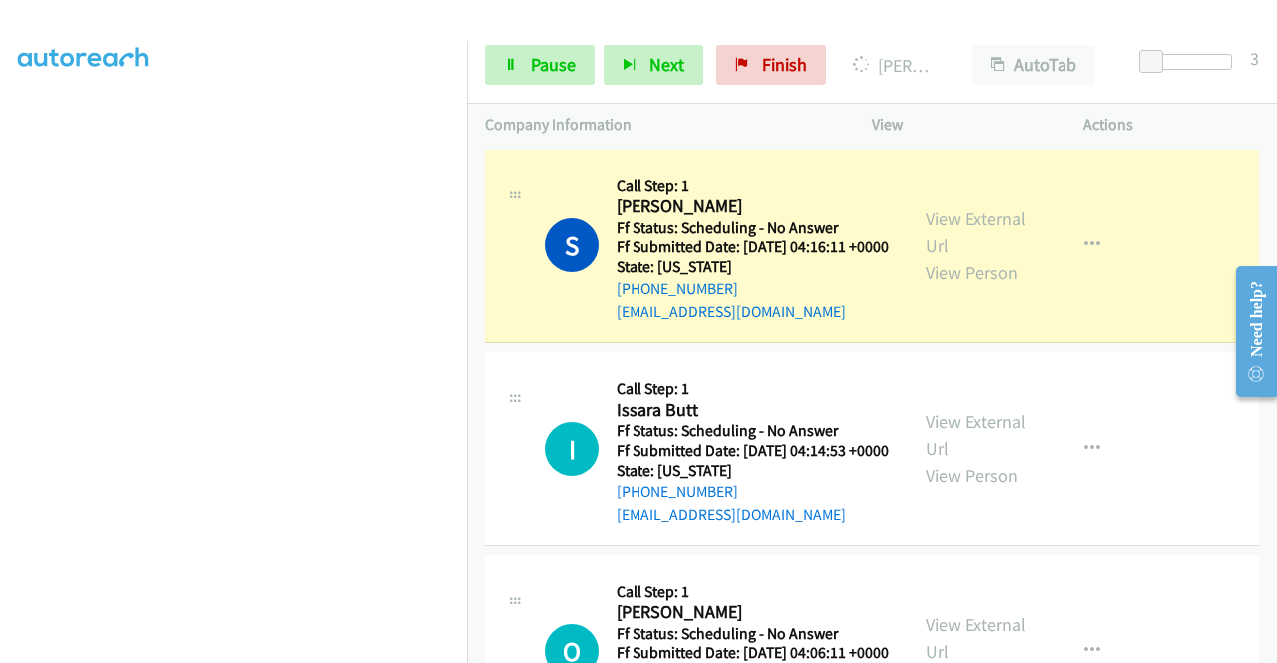
scroll to position [1596, 0]
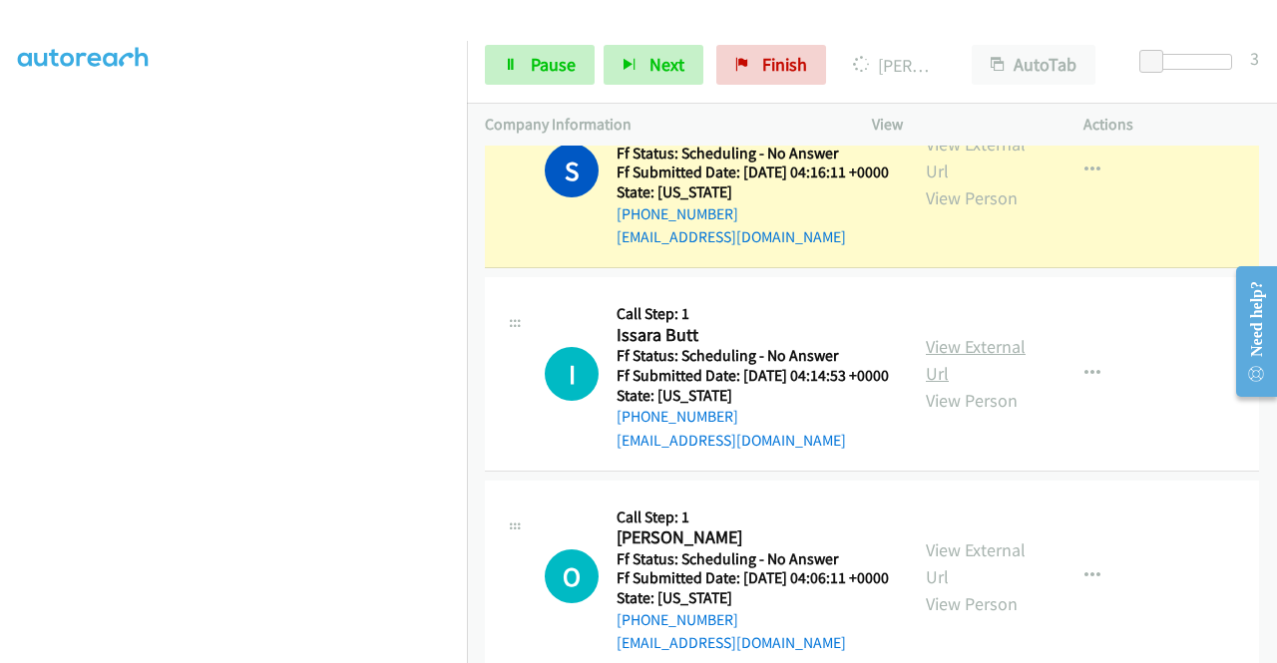
click at [952, 385] on link "View External Url" at bounding box center [976, 360] width 100 height 50
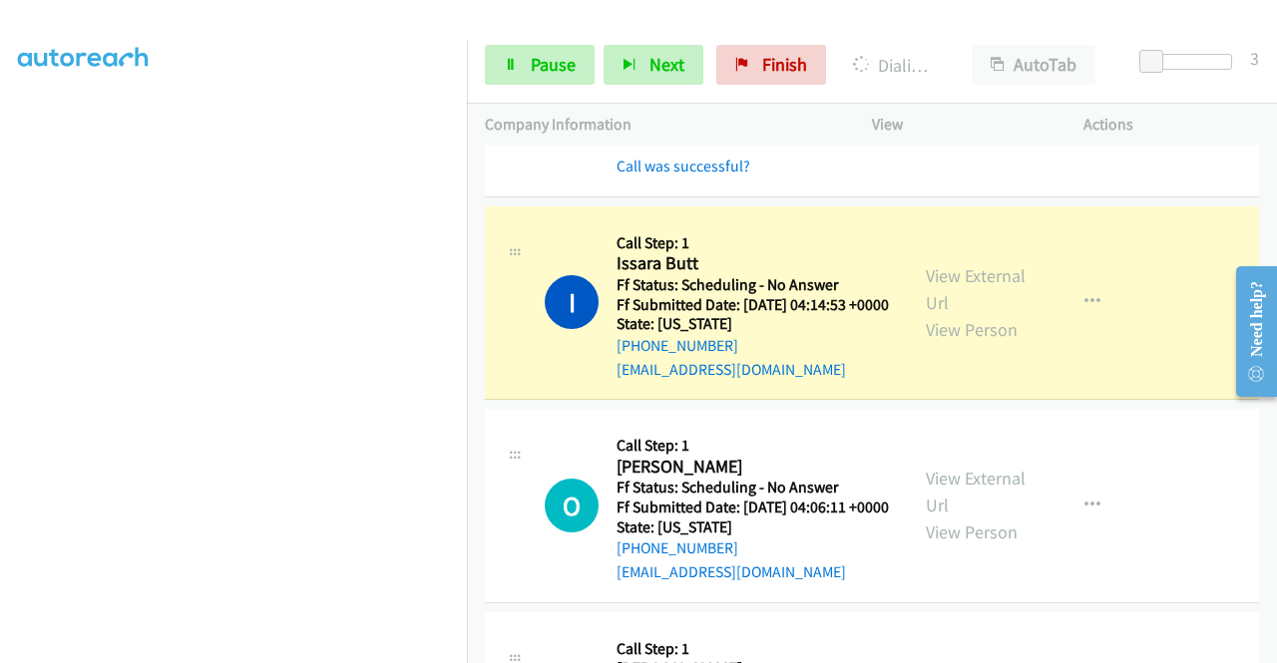
scroll to position [1796, 0]
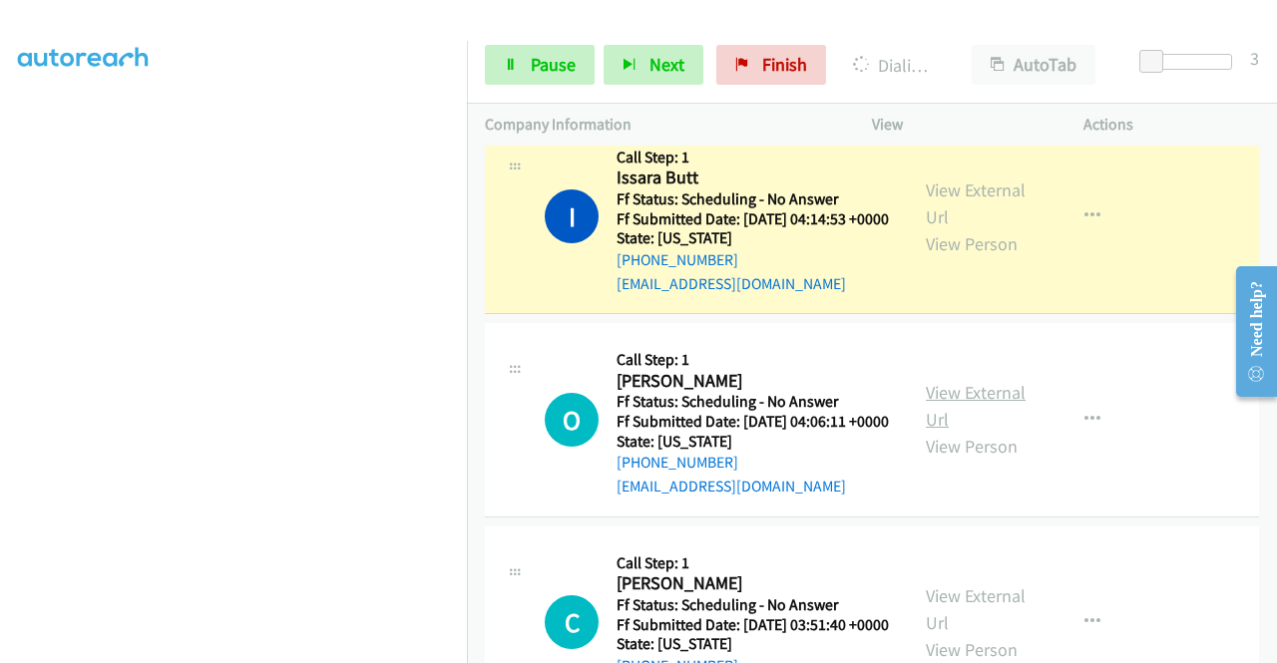
click at [1002, 431] on link "View External Url" at bounding box center [976, 406] width 100 height 50
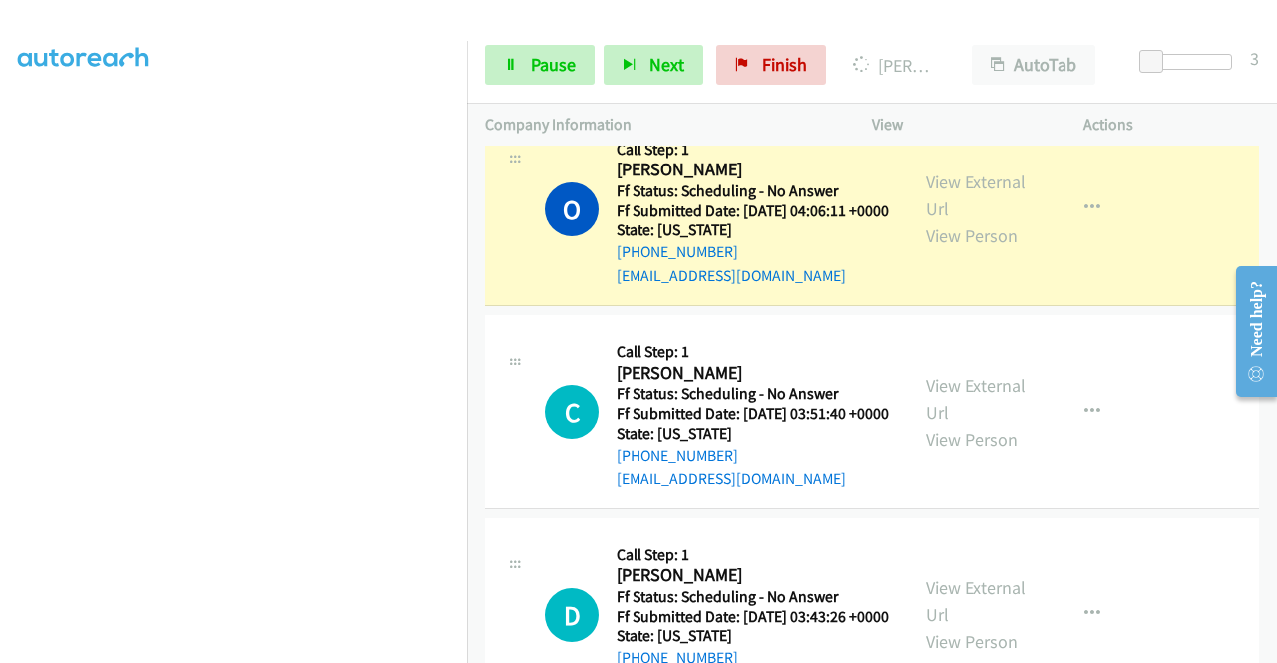
scroll to position [2095, 0]
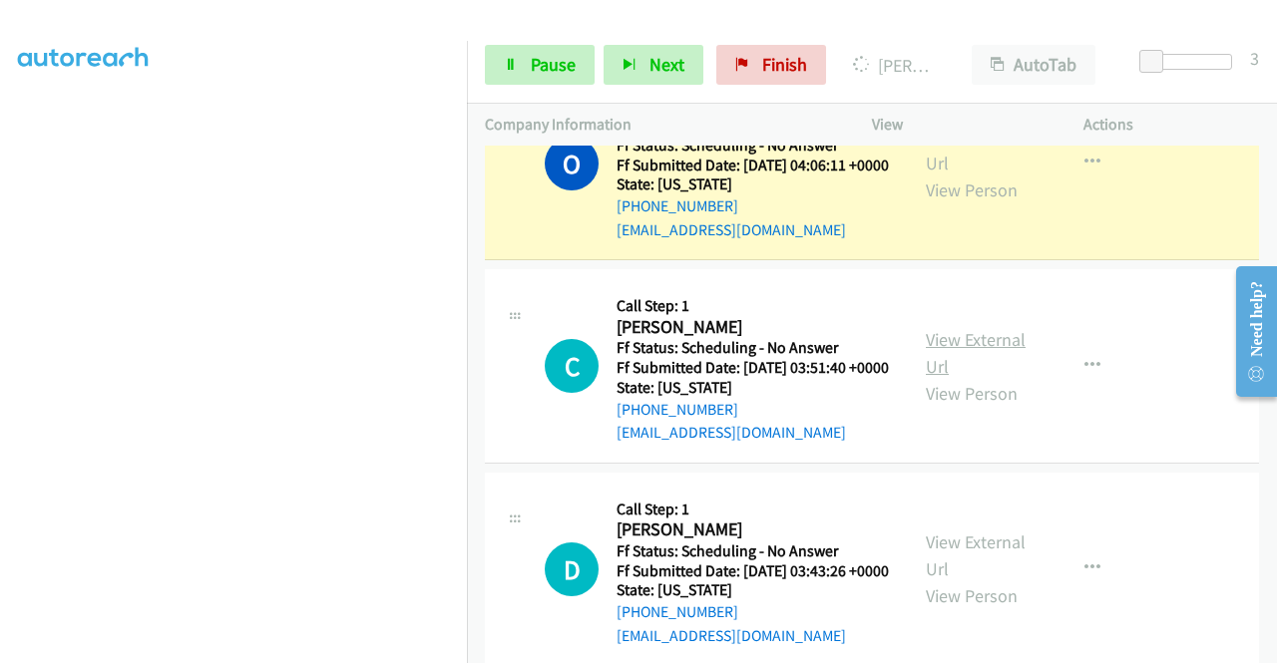
click at [940, 378] on link "View External Url" at bounding box center [976, 353] width 100 height 50
click at [525, 73] on link "Pause" at bounding box center [540, 65] width 110 height 40
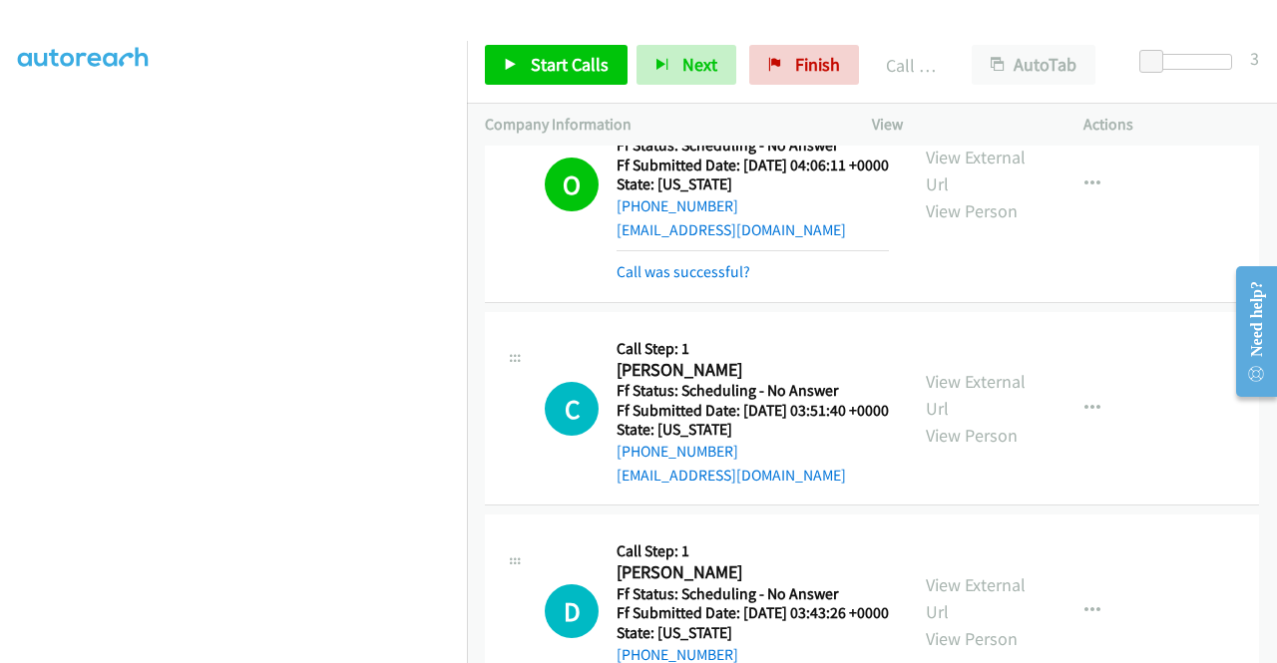
click at [527, 43] on div "Start Calls Pause Next Finish Call Completed AutoTab AutoTab 3" at bounding box center [872, 65] width 810 height 77
click at [533, 59] on span "Start Calls" at bounding box center [570, 64] width 78 height 23
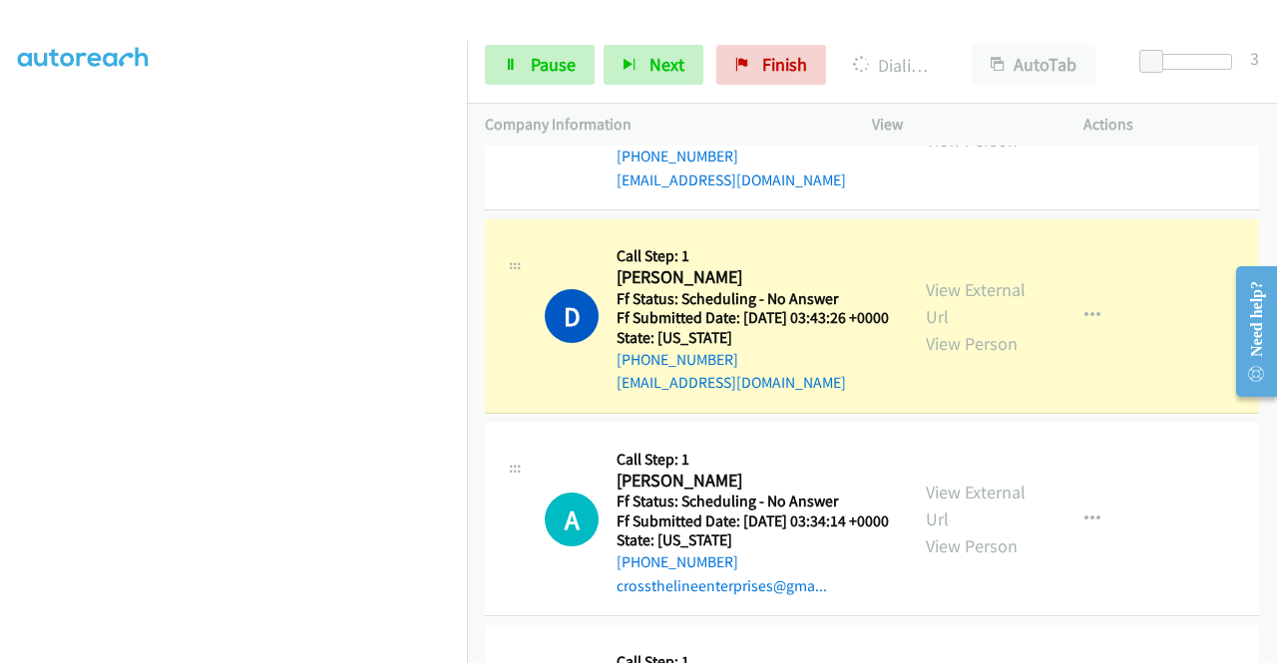
scroll to position [2394, 0]
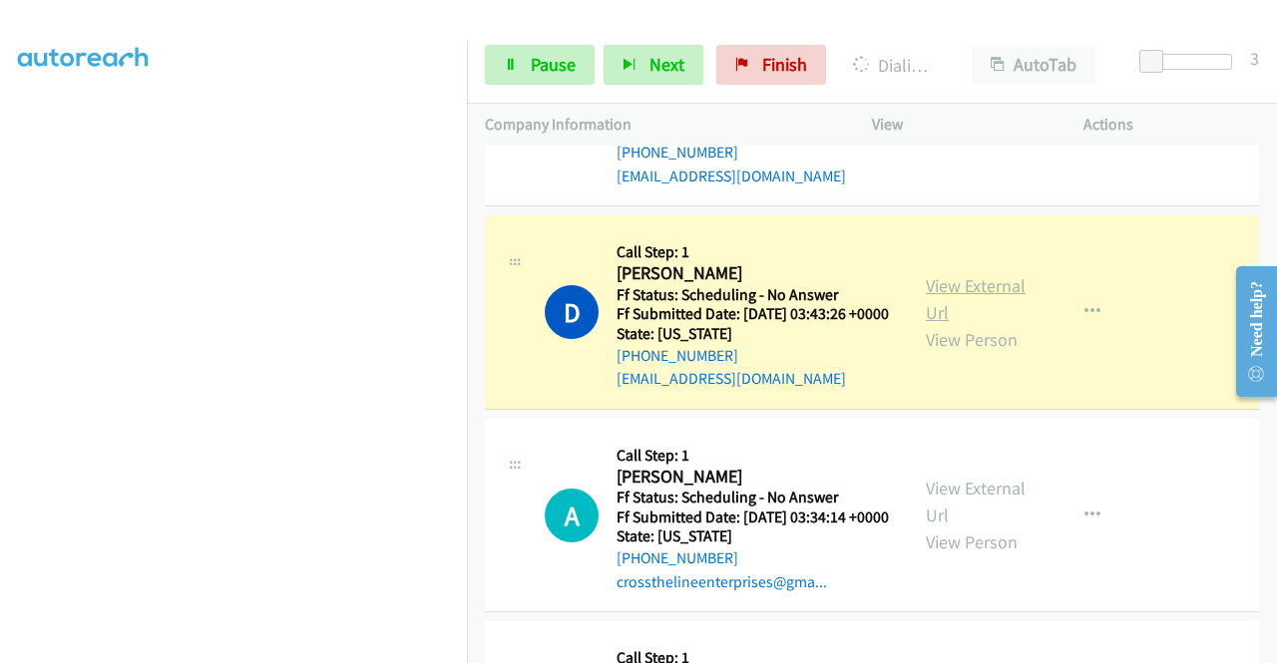
click at [946, 324] on link "View External Url" at bounding box center [976, 299] width 100 height 50
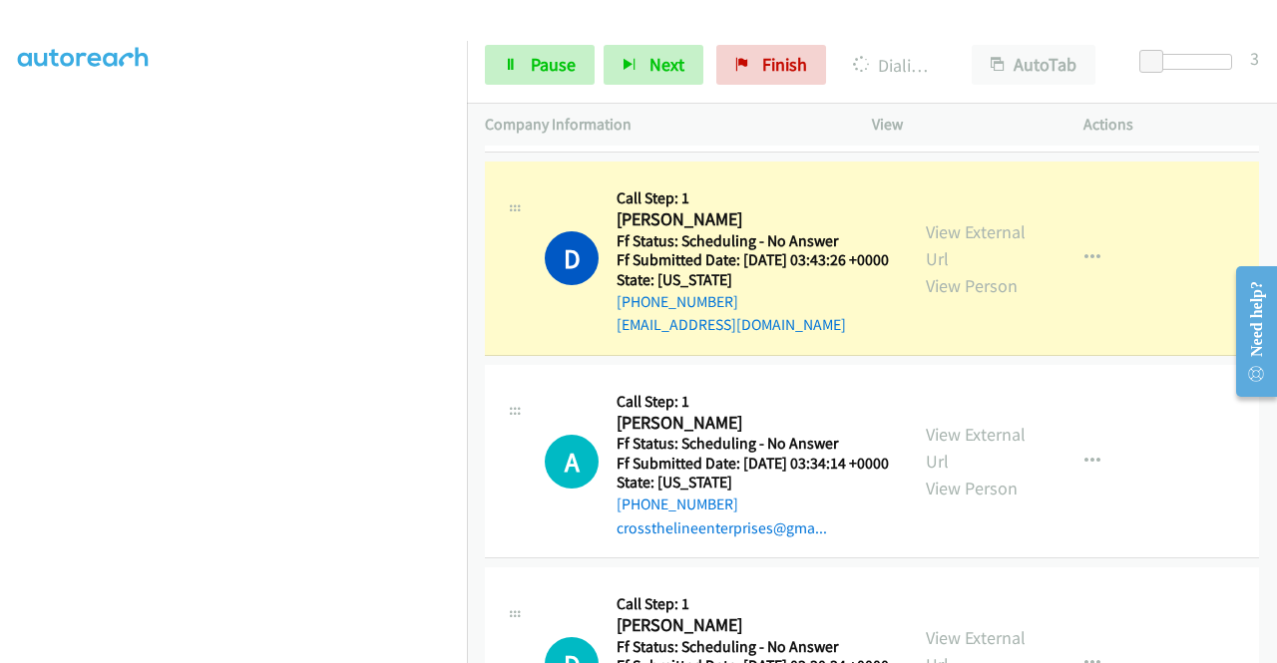
scroll to position [2494, 0]
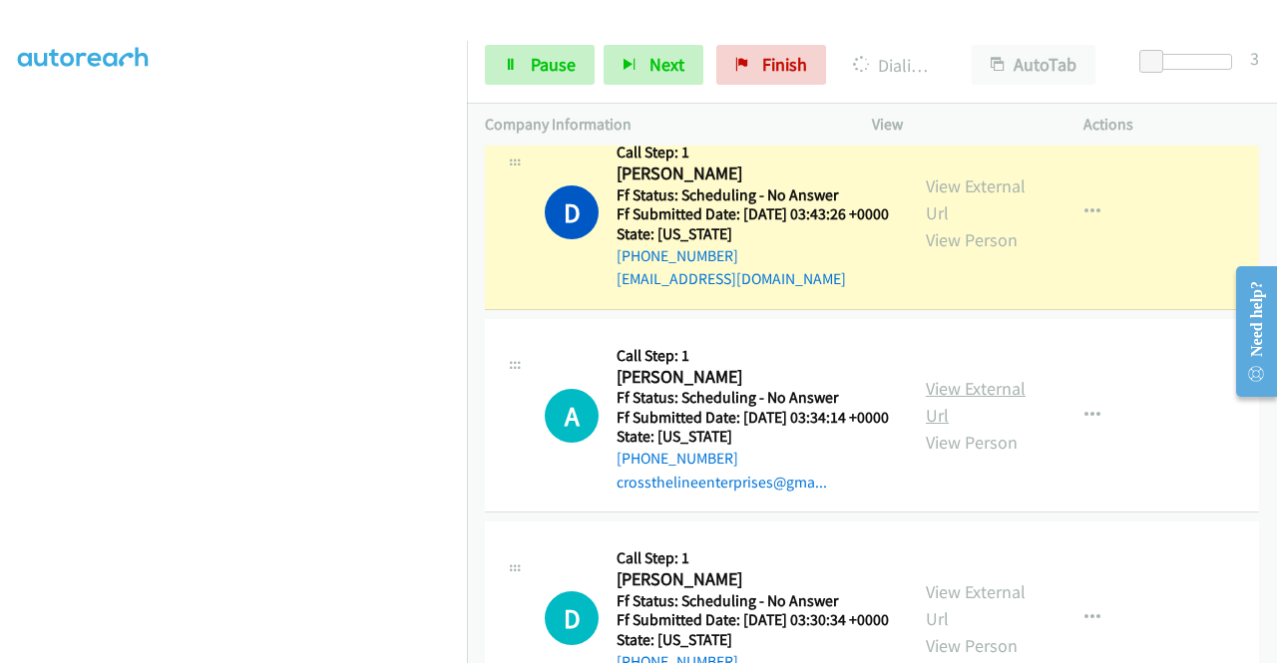
click at [947, 427] on link "View External Url" at bounding box center [976, 402] width 100 height 50
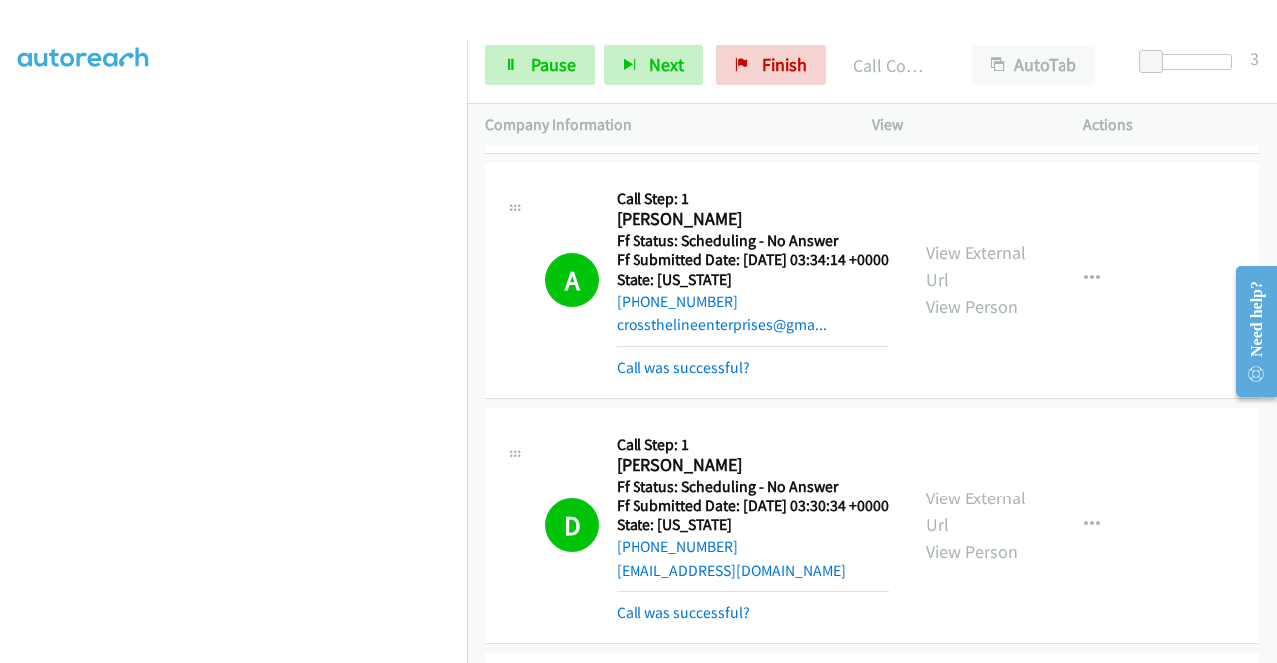
scroll to position [455, 0]
drag, startPoint x: 762, startPoint y: 75, endPoint x: 738, endPoint y: 99, distance: 33.9
click at [762, 75] on span "Finish" at bounding box center [784, 64] width 45 height 23
